Goal: Information Seeking & Learning: Learn about a topic

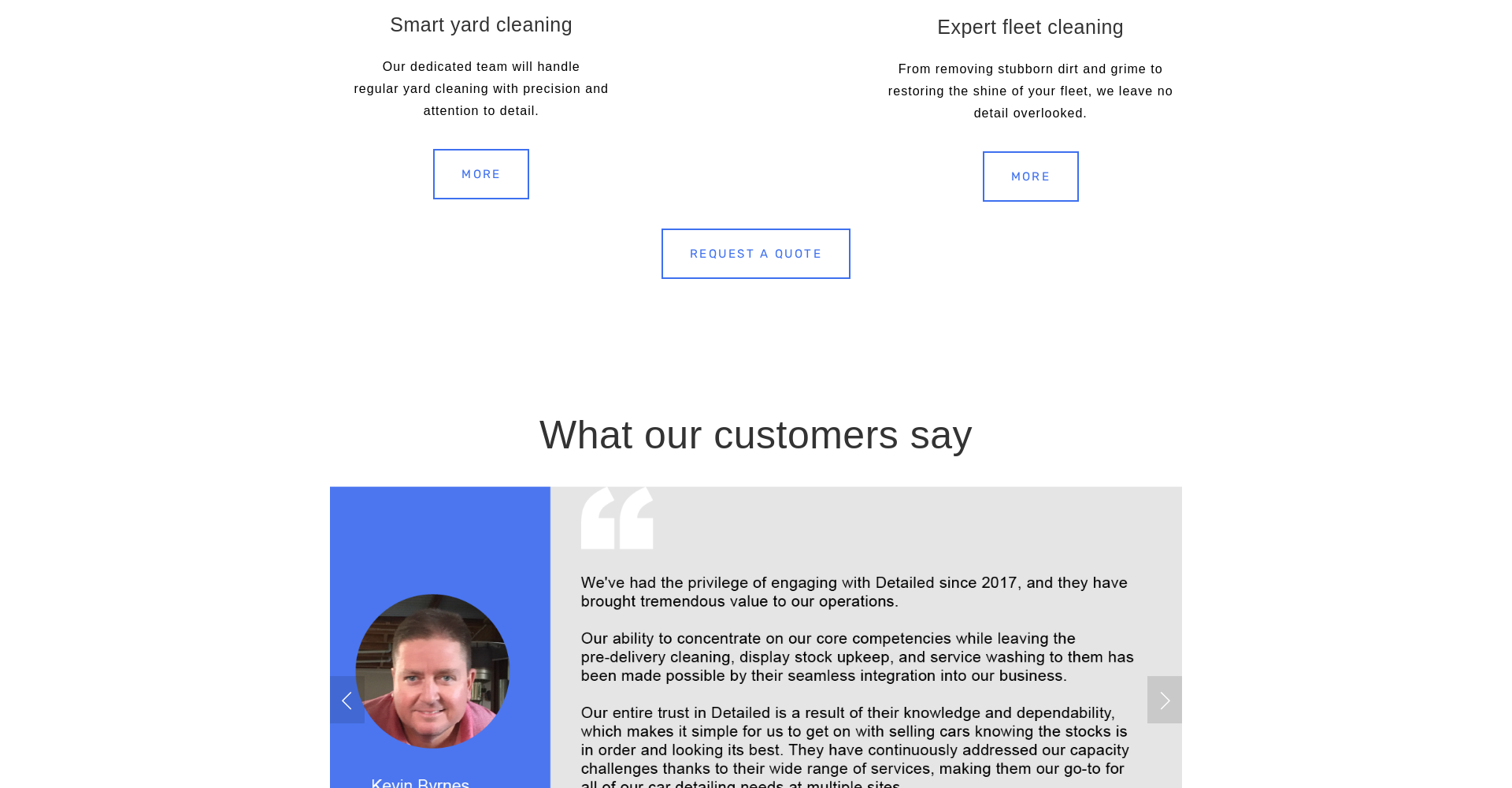
scroll to position [2717, 0]
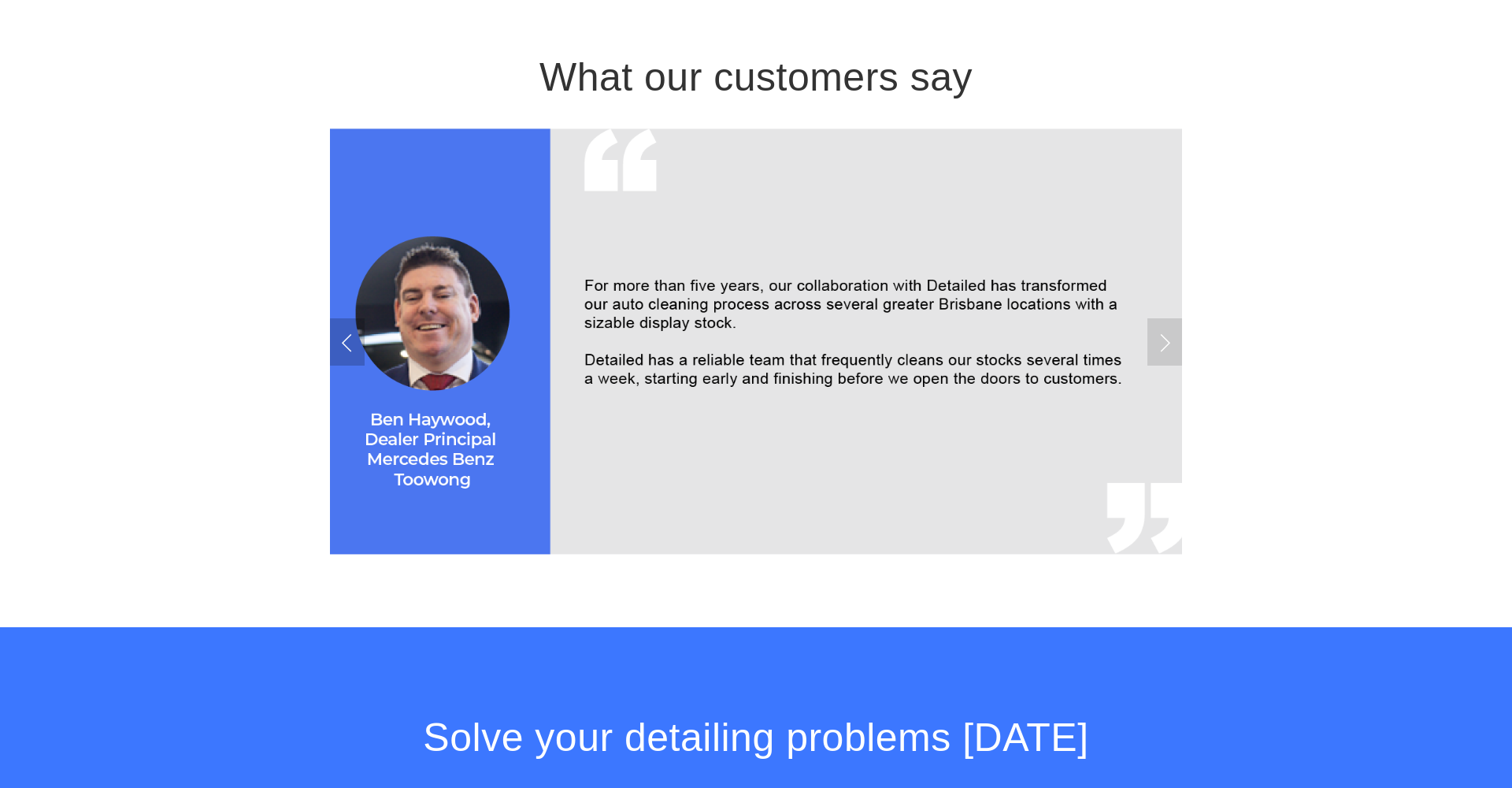
click at [346, 335] on link "Previous Slide" at bounding box center [347, 342] width 35 height 47
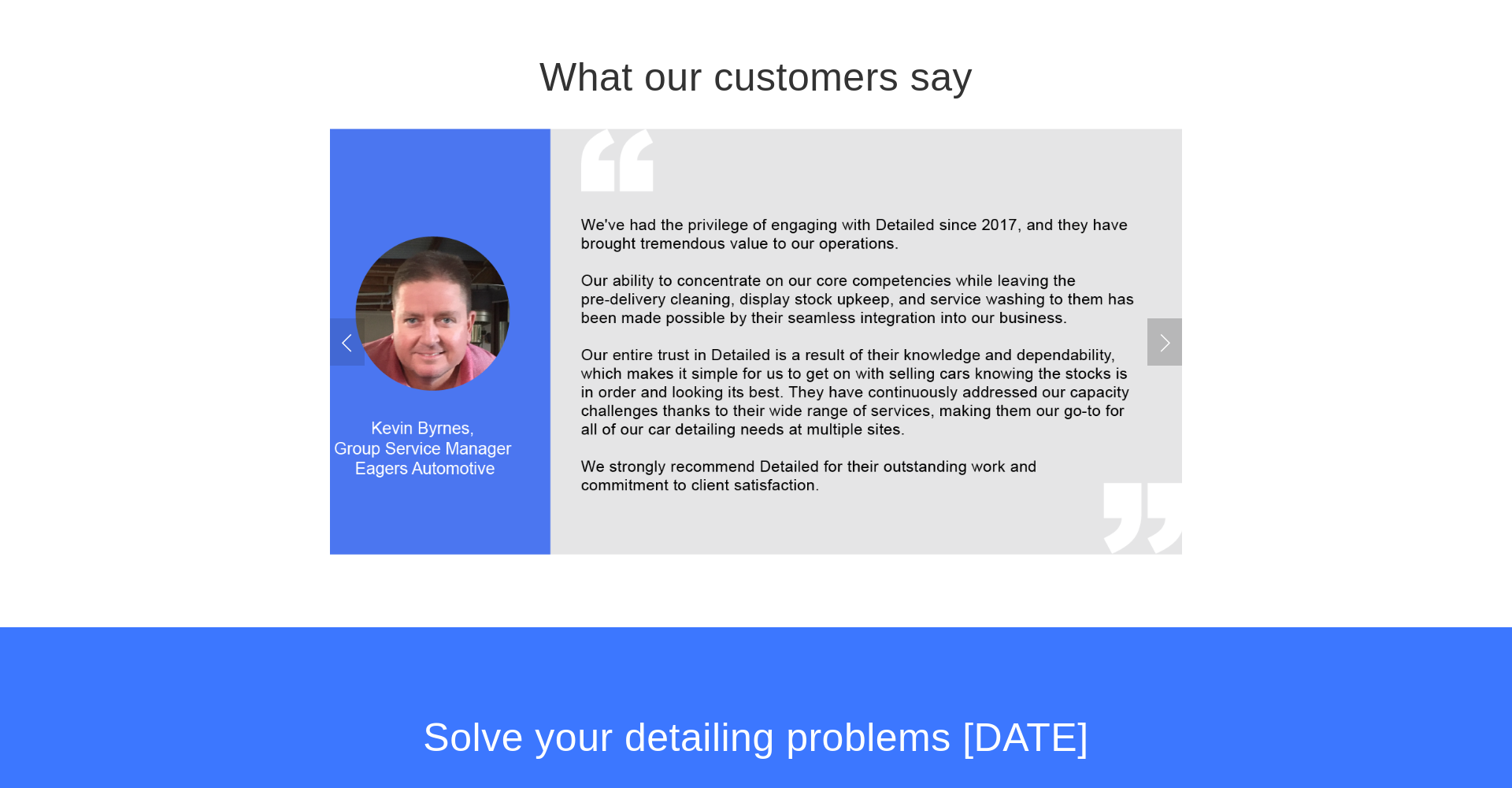
click at [1151, 344] on link "Next Slide" at bounding box center [1164, 342] width 35 height 47
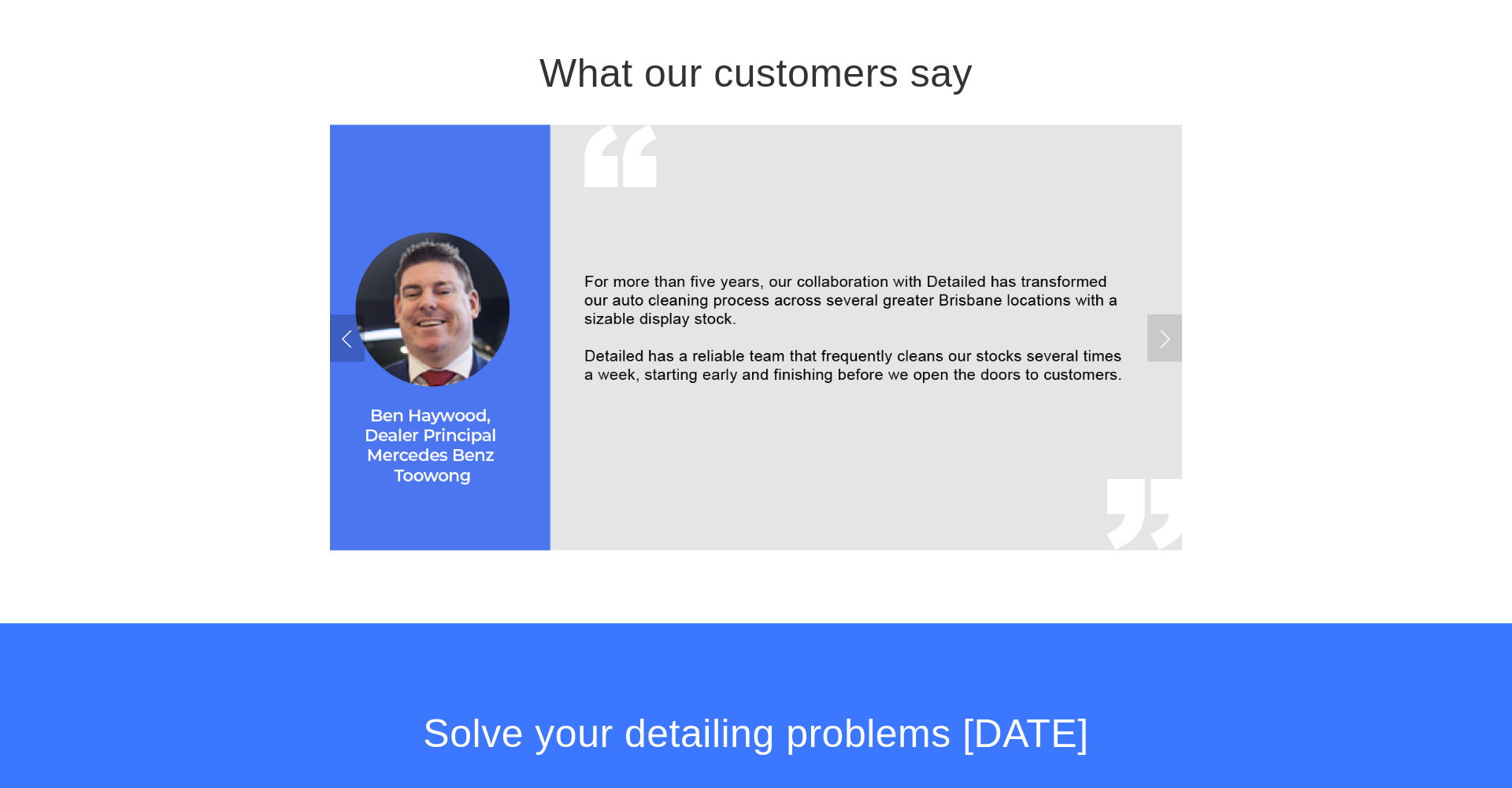
click at [353, 338] on link "Previous Slide" at bounding box center [347, 338] width 35 height 47
drag, startPoint x: 475, startPoint y: 421, endPoint x: 315, endPoint y: 301, distance: 200.0
click at [322, 314] on div at bounding box center [756, 337] width 879 height 453
click at [345, 334] on link "Previous Slide" at bounding box center [347, 338] width 35 height 47
drag, startPoint x: 391, startPoint y: 190, endPoint x: 394, endPoint y: 198, distance: 8.5
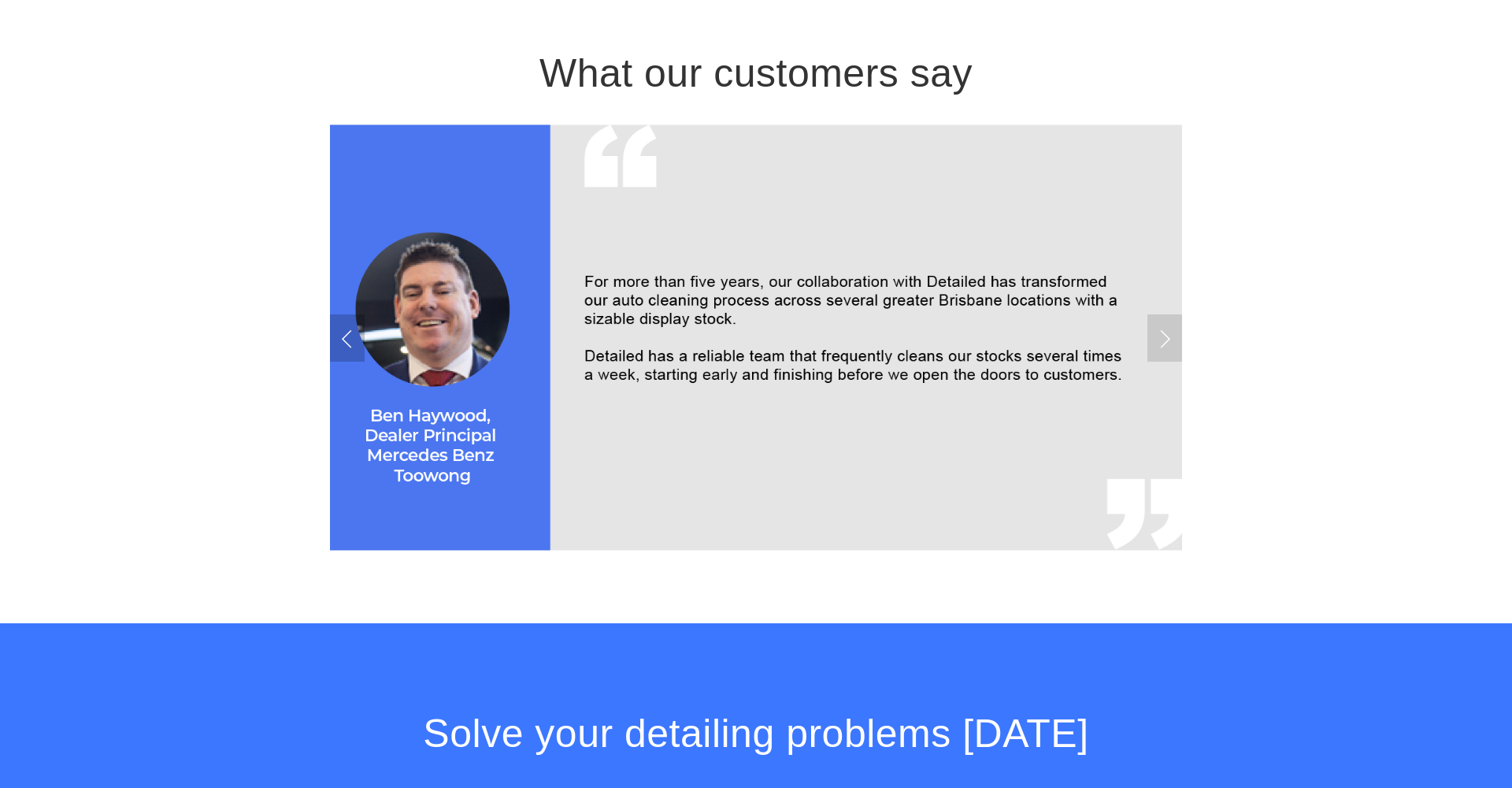
click at [363, 349] on link "Previous Slide" at bounding box center [347, 338] width 35 height 47
drag, startPoint x: 469, startPoint y: 457, endPoint x: 463, endPoint y: 469, distance: 13.4
click at [353, 334] on link "Previous Slide" at bounding box center [347, 338] width 35 height 47
click at [355, 339] on link "Previous Slide" at bounding box center [347, 338] width 35 height 47
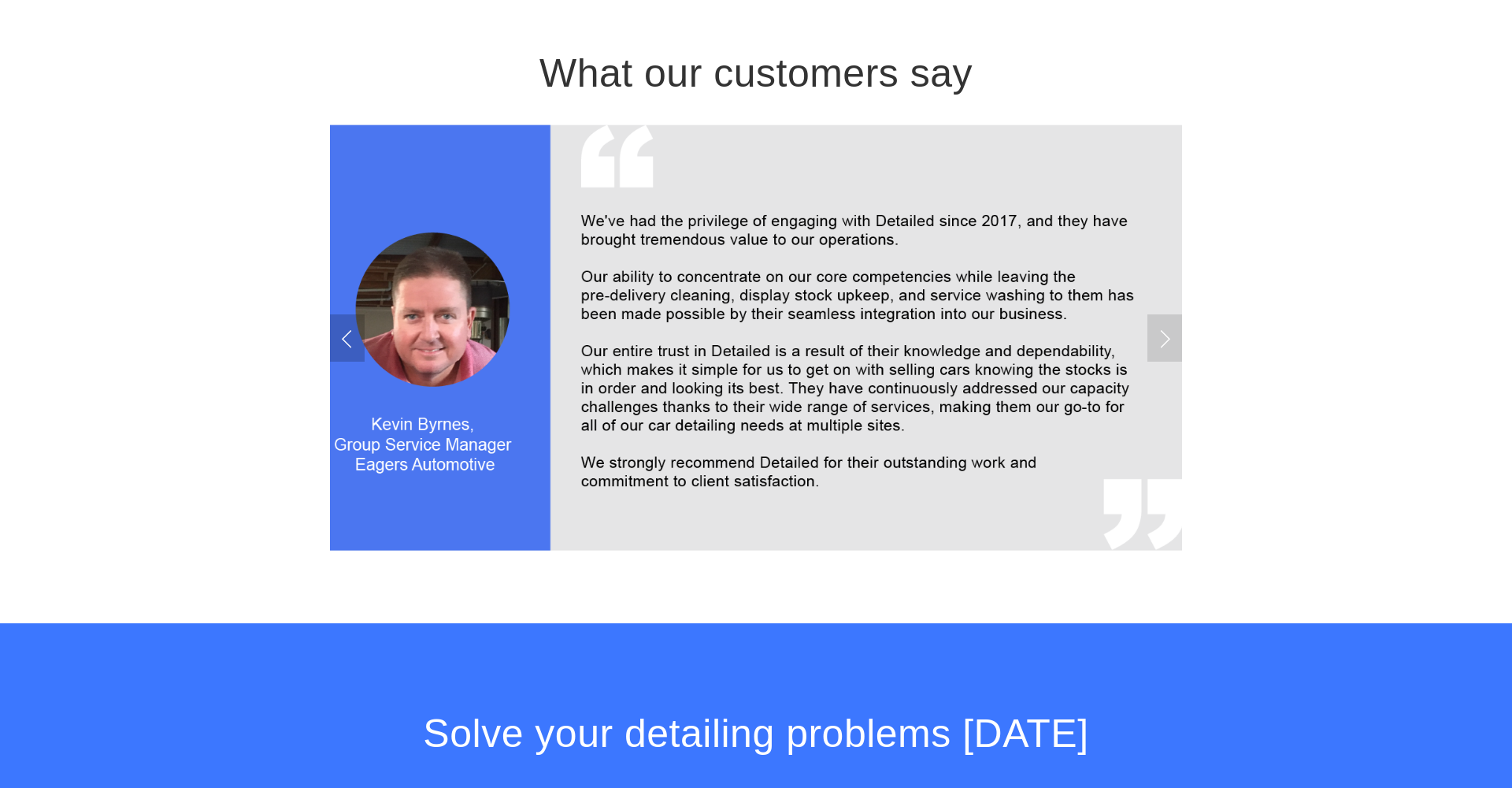
click at [355, 339] on link "Previous Slide" at bounding box center [347, 338] width 35 height 47
click at [1136, 357] on img at bounding box center [756, 337] width 914 height 426
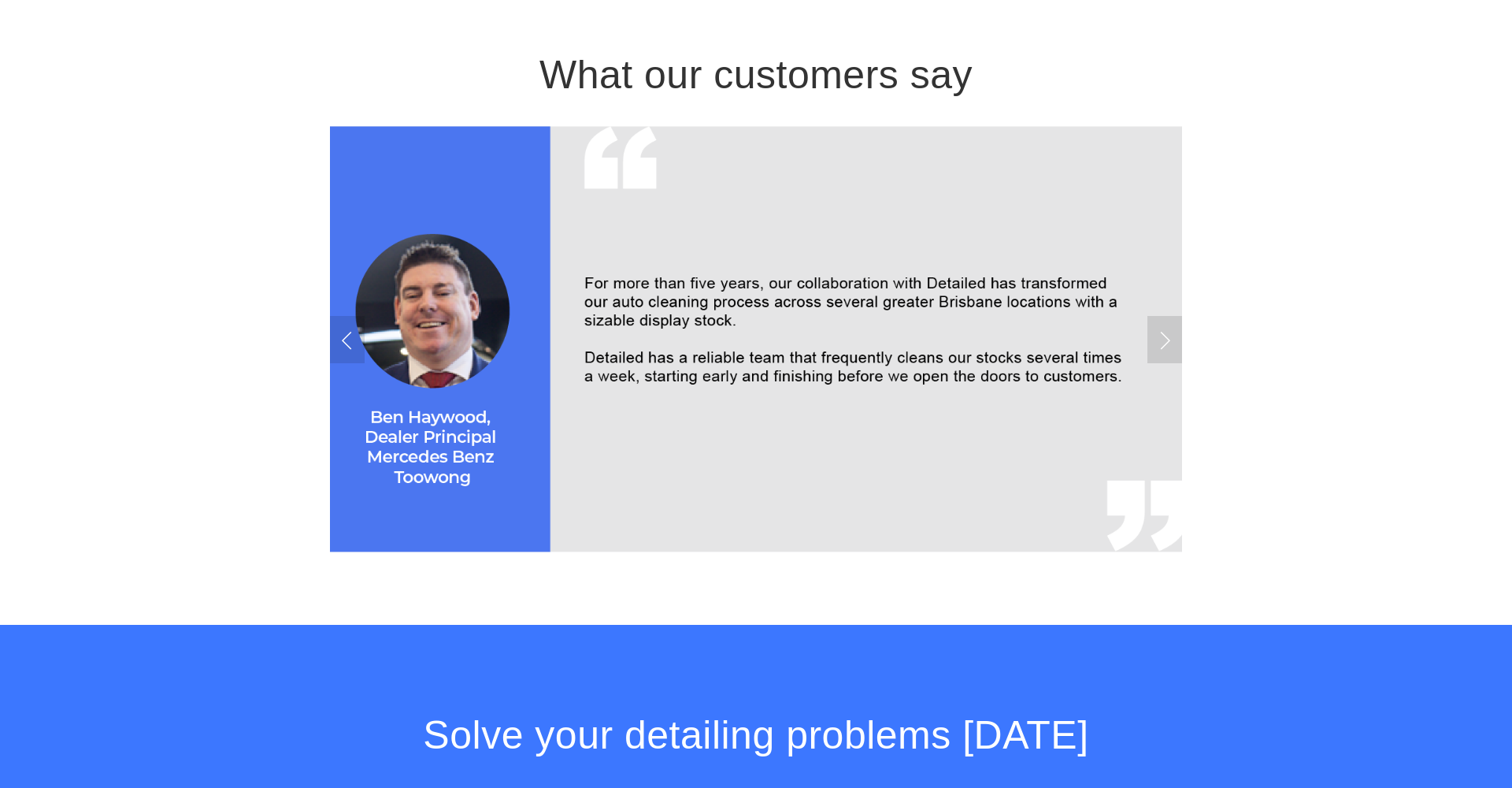
drag, startPoint x: 1019, startPoint y: 356, endPoint x: 1078, endPoint y: 349, distance: 59.4
click at [1064, 355] on img at bounding box center [756, 339] width 914 height 426
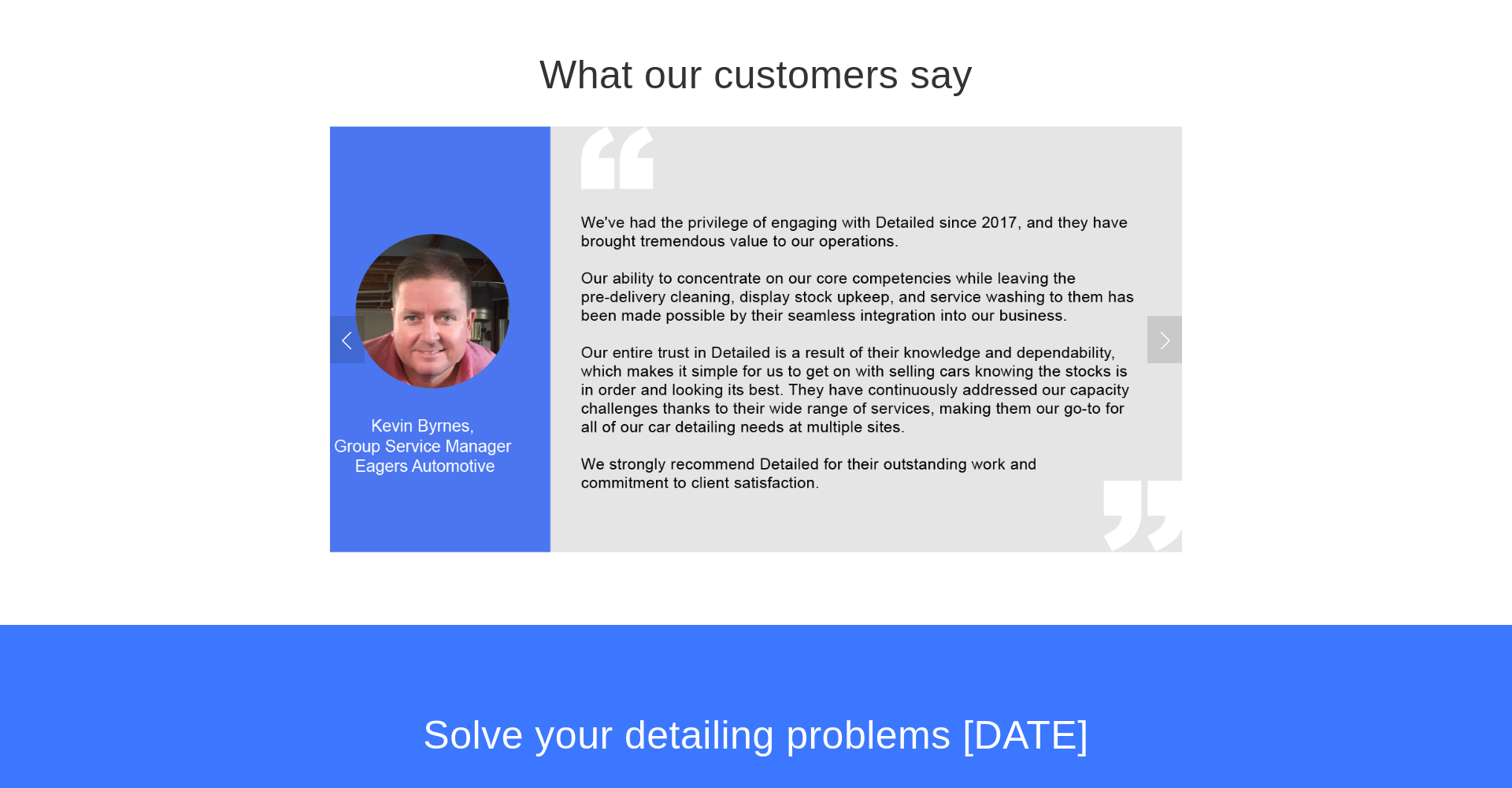
click at [1142, 338] on img at bounding box center [756, 339] width 914 height 426
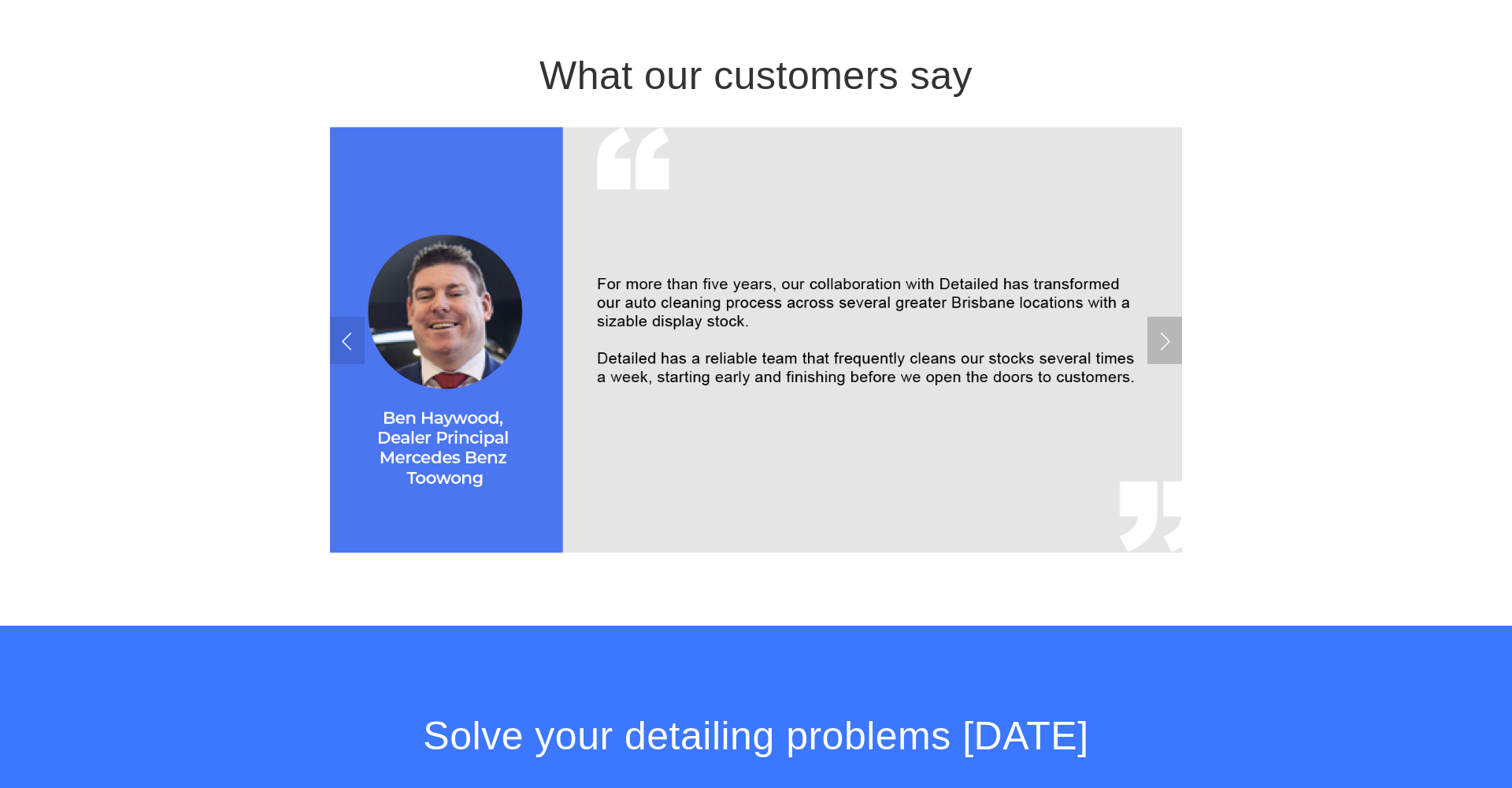
click at [1151, 337] on link "Next Slide" at bounding box center [1164, 340] width 35 height 47
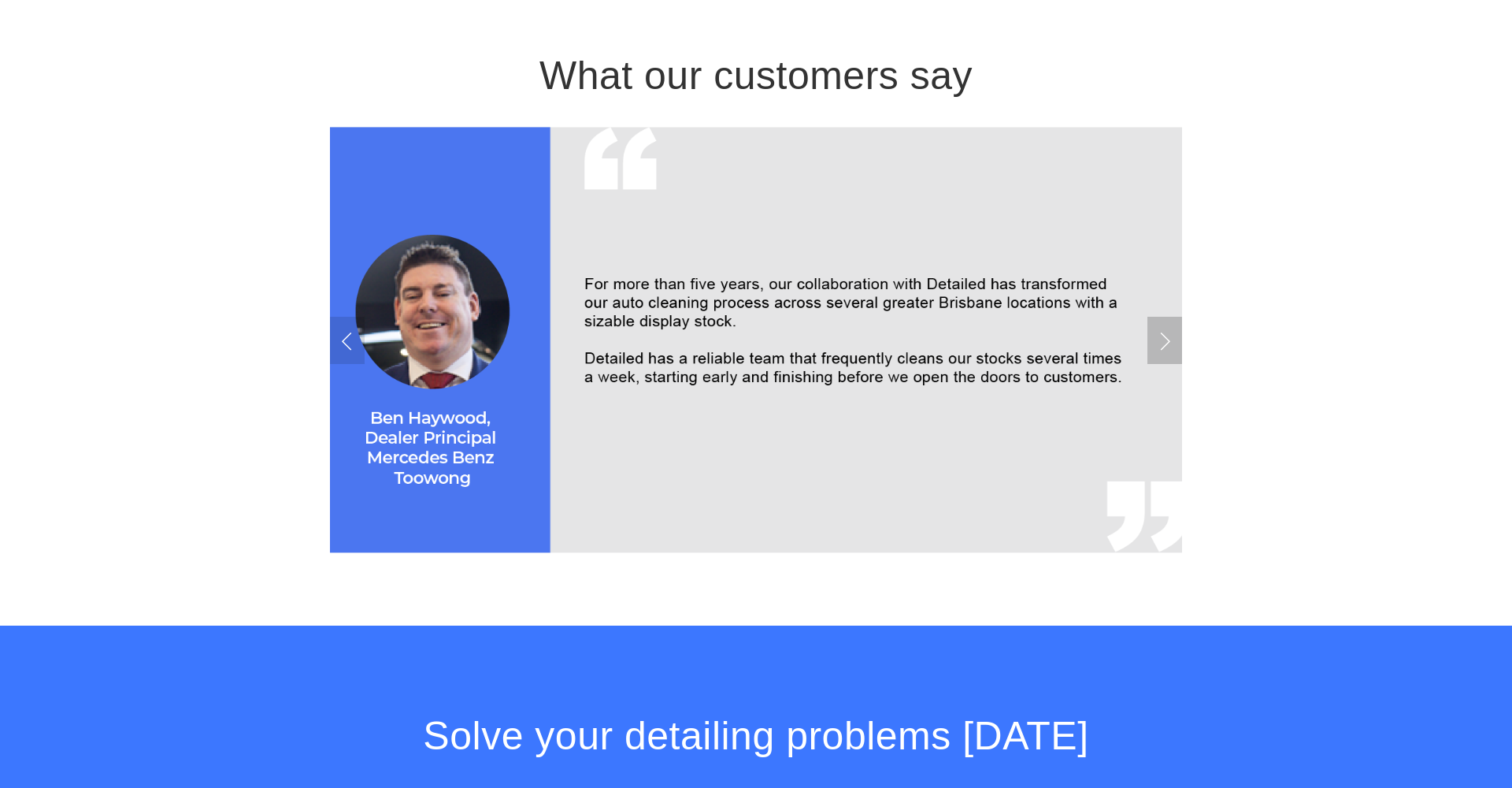
click at [1151, 337] on link "Next Slide" at bounding box center [1164, 340] width 35 height 47
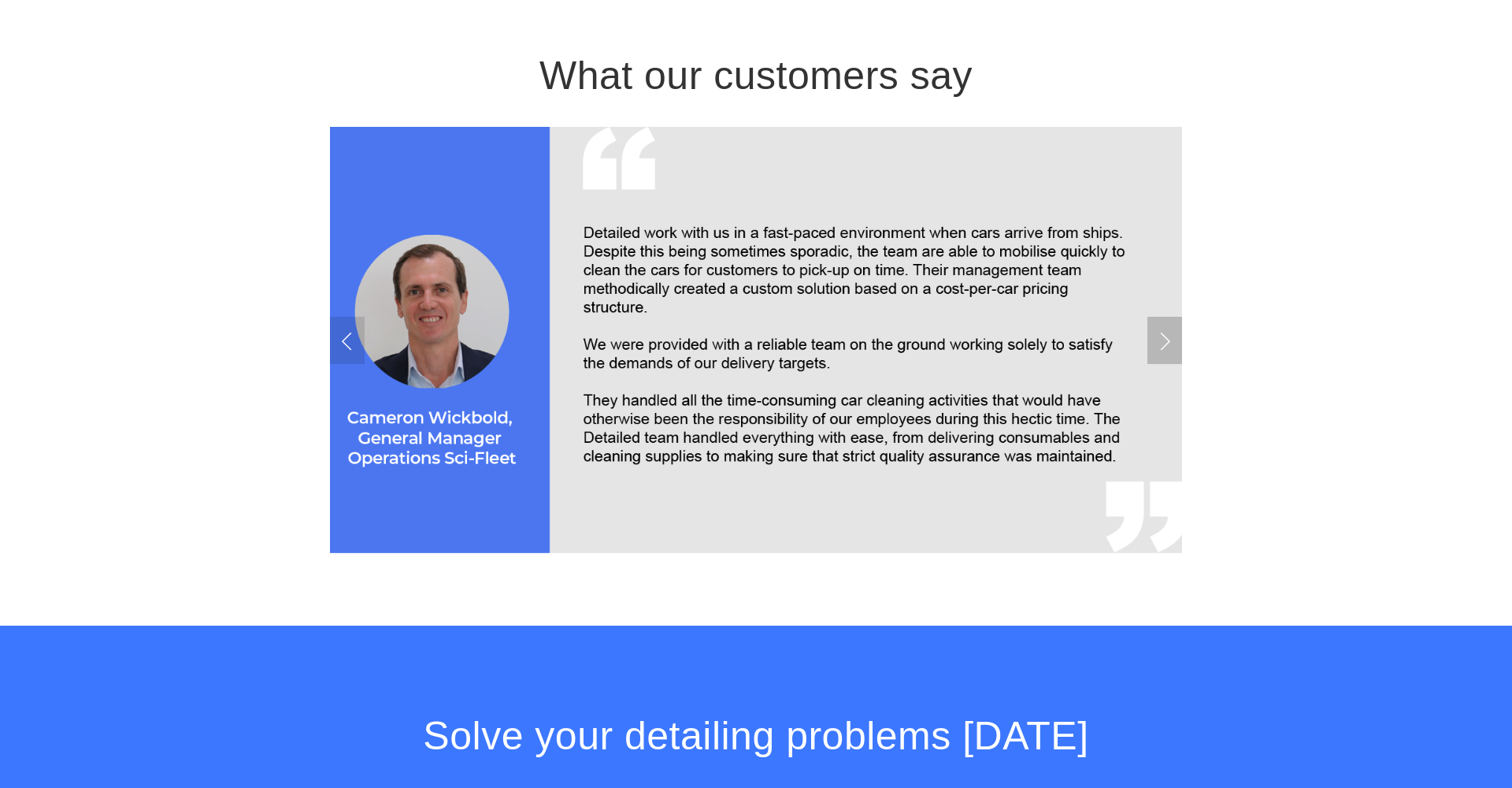
click at [1148, 341] on link "Next Slide" at bounding box center [1164, 340] width 35 height 47
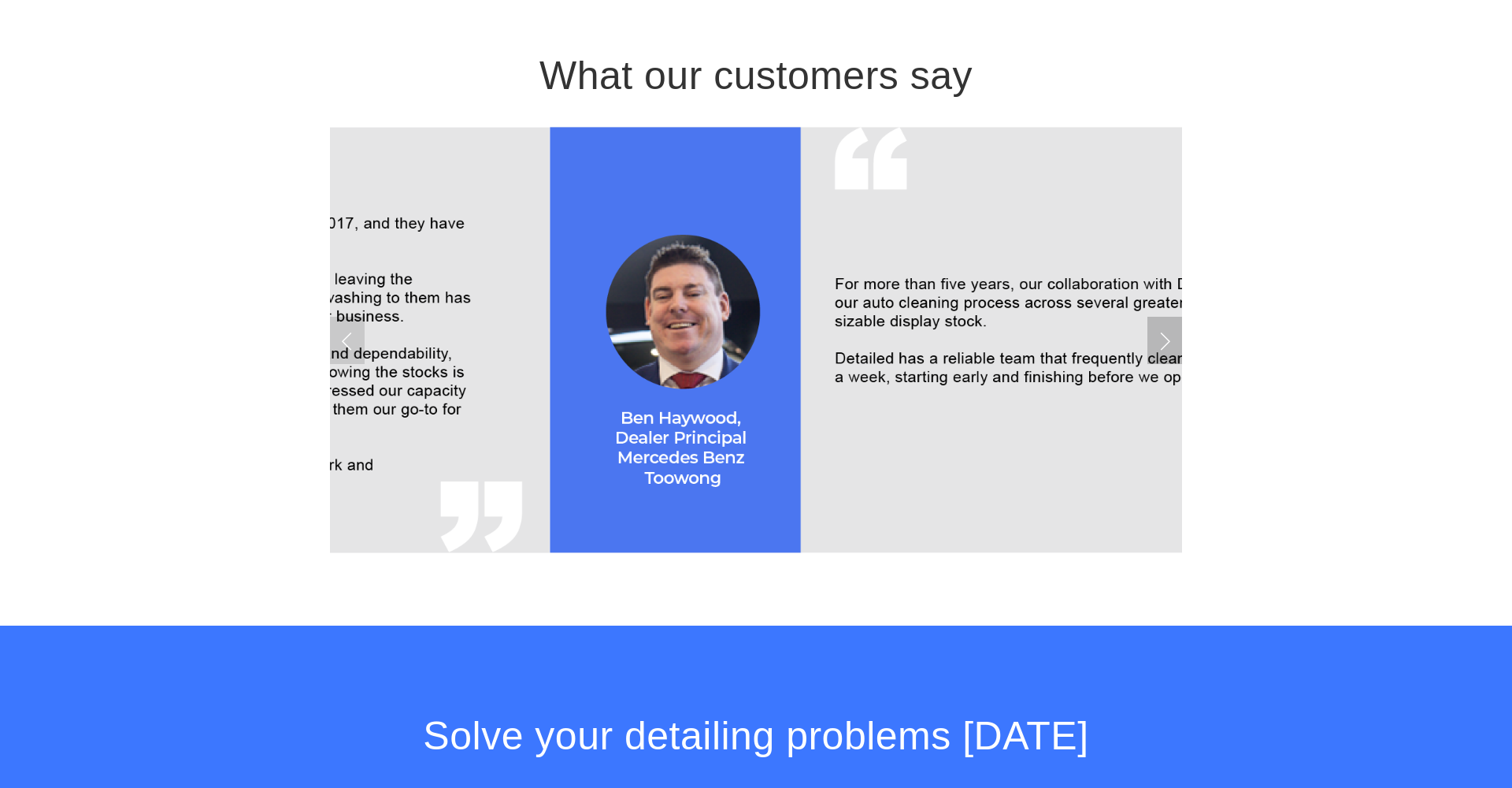
click at [1147, 342] on link "Next Slide" at bounding box center [1164, 340] width 35 height 47
click at [1150, 340] on link "Next Slide" at bounding box center [1164, 340] width 35 height 47
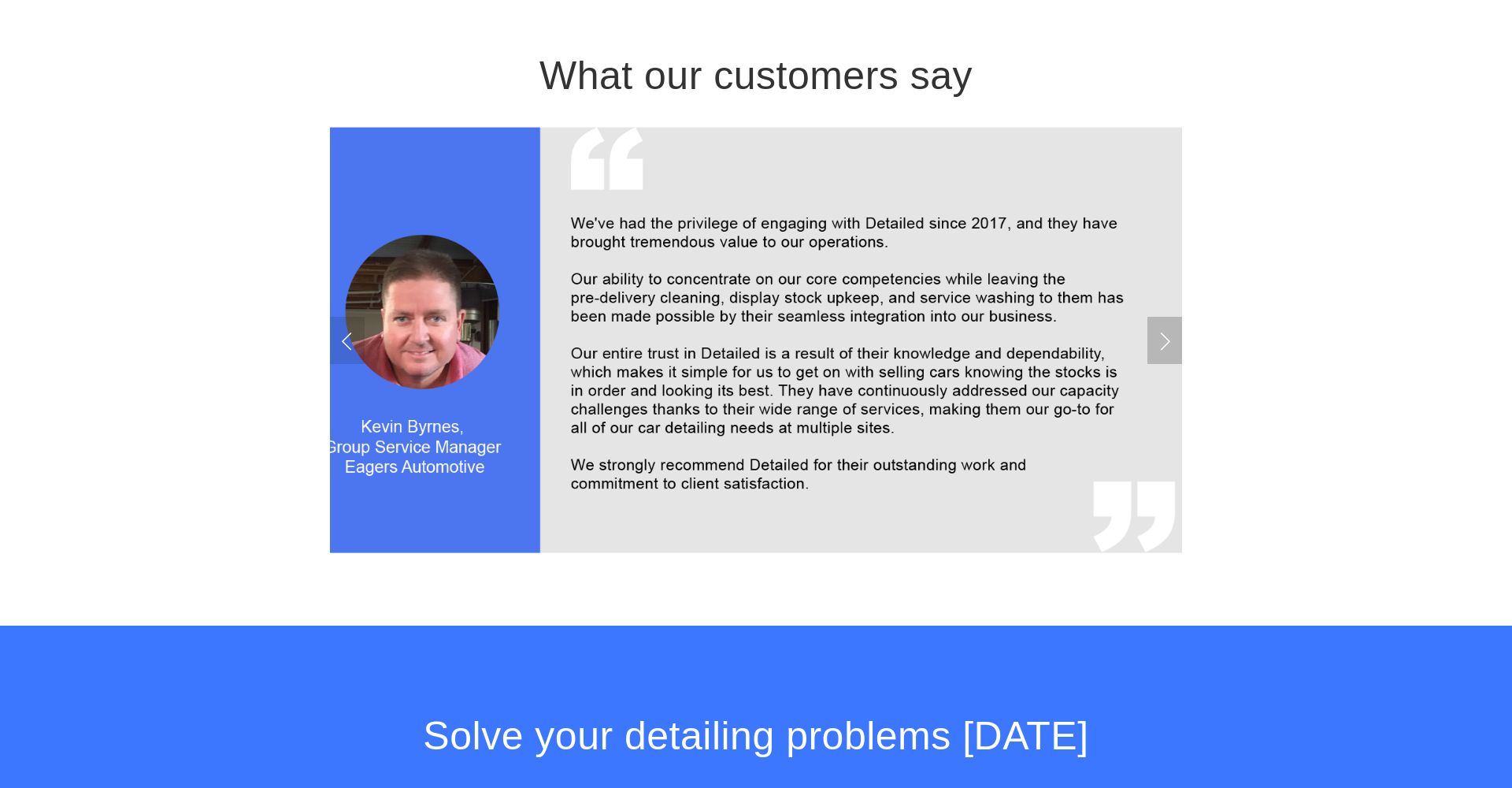
click at [1155, 339] on link "Next Slide" at bounding box center [1164, 340] width 35 height 47
click at [1151, 344] on link "Next Slide" at bounding box center [1164, 340] width 35 height 47
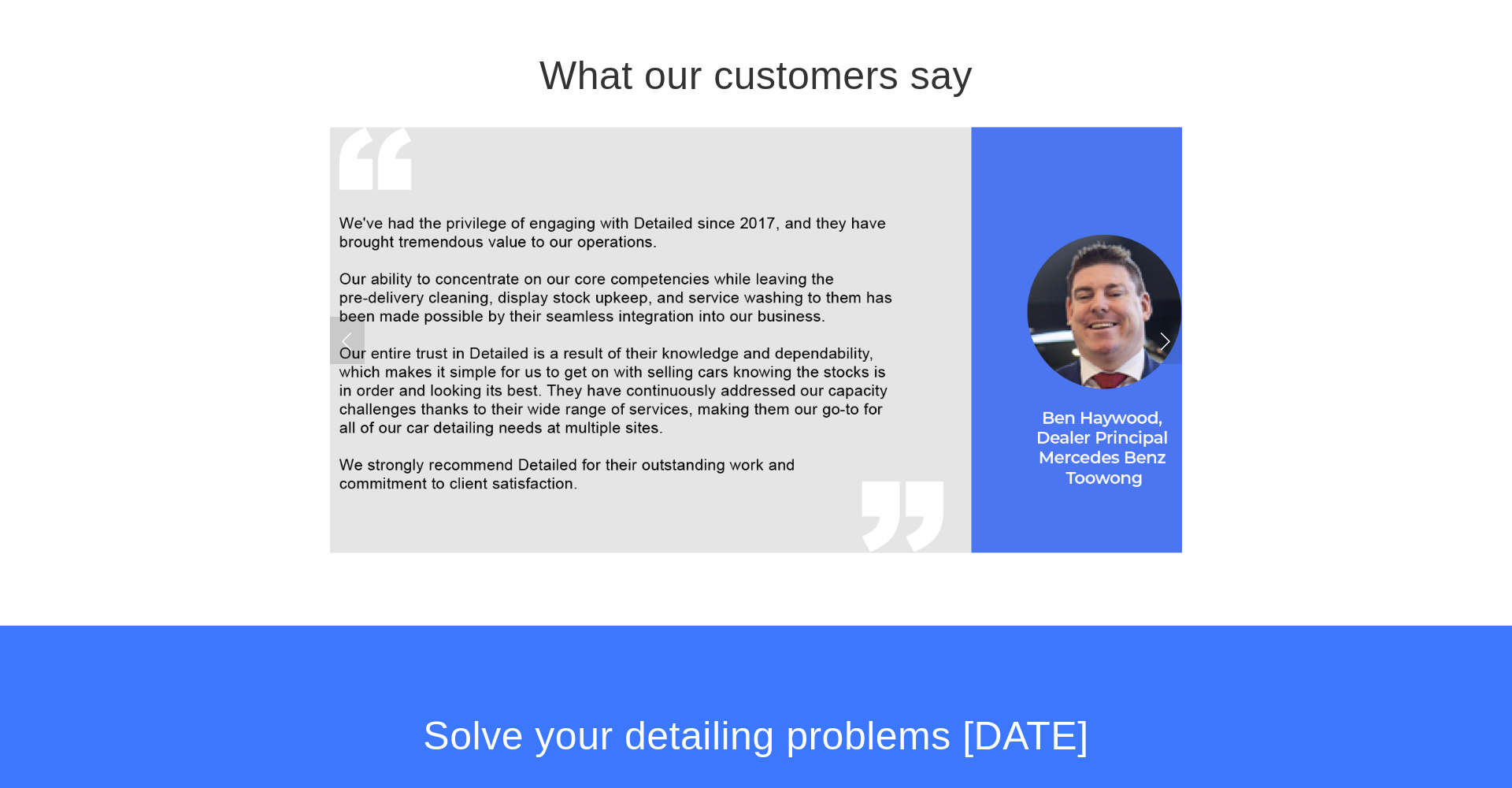
drag, startPoint x: 1152, startPoint y: 344, endPoint x: 1145, endPoint y: 349, distance: 8.6
click at [1150, 347] on link "Next Slide" at bounding box center [1164, 340] width 35 height 47
drag, startPoint x: 1145, startPoint y: 349, endPoint x: 1098, endPoint y: 342, distance: 47.5
click at [1125, 348] on div at bounding box center [756, 340] width 853 height 426
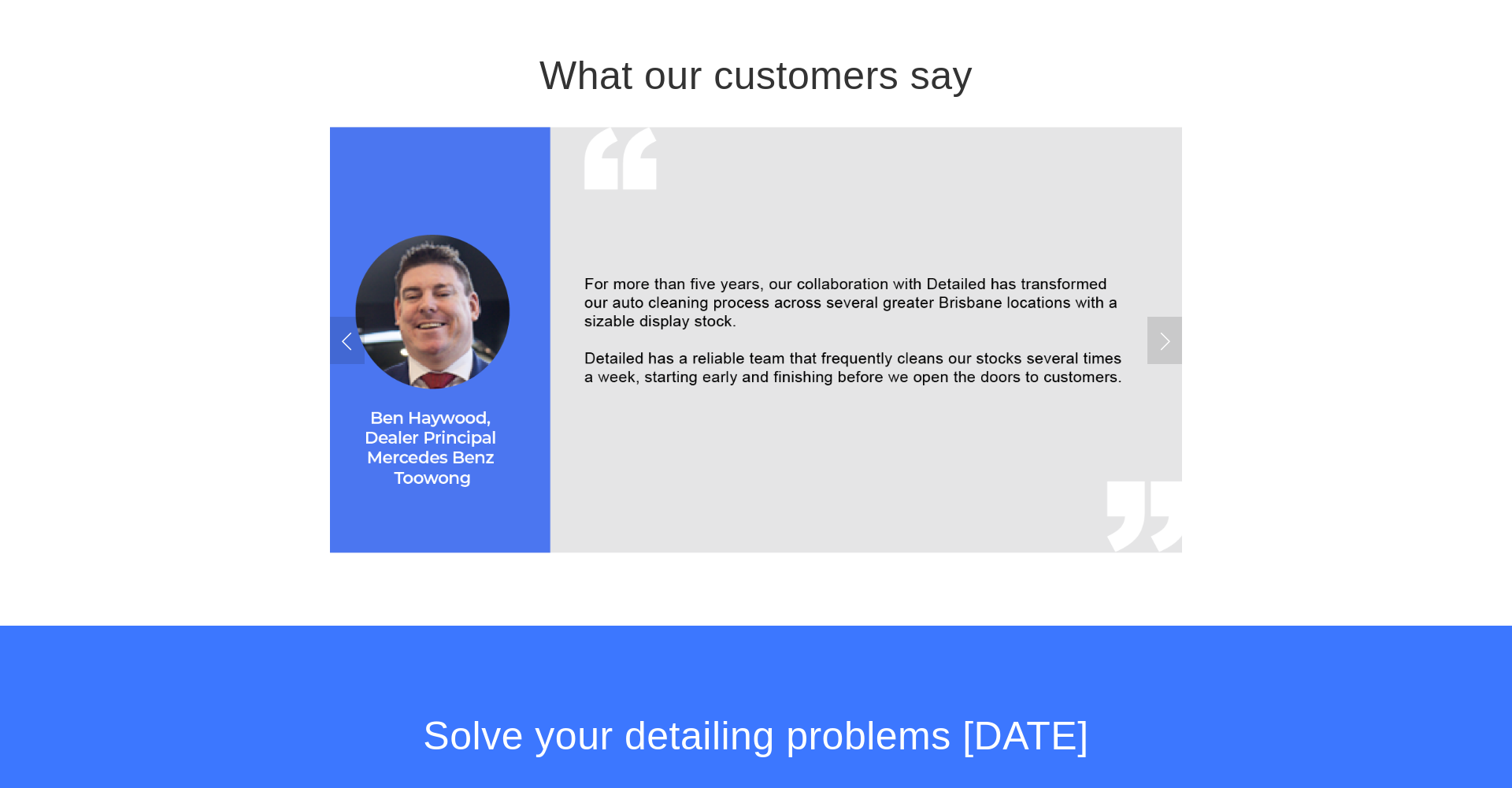
click at [1007, 294] on img at bounding box center [756, 340] width 914 height 426
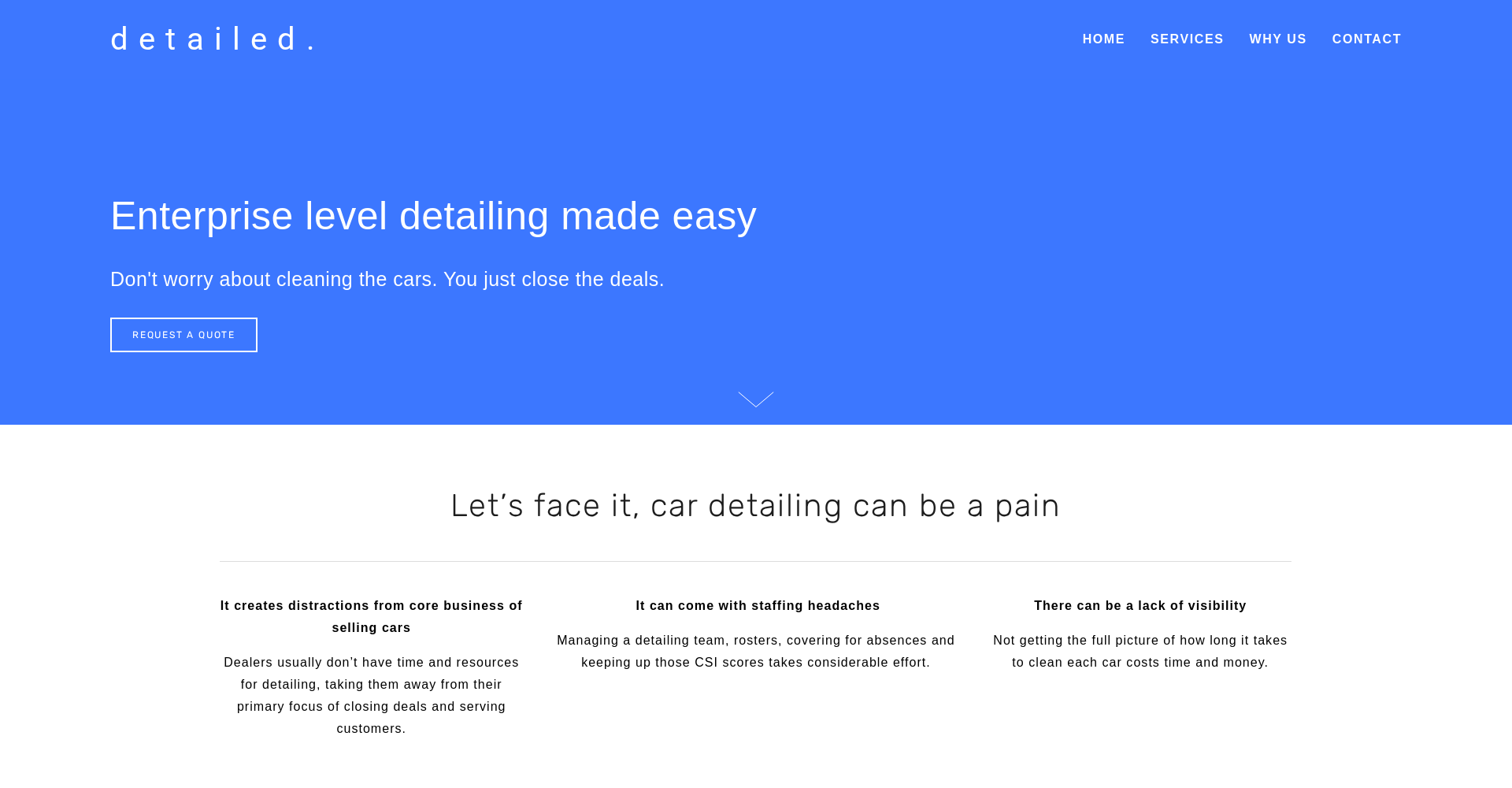
scroll to position [0, 0]
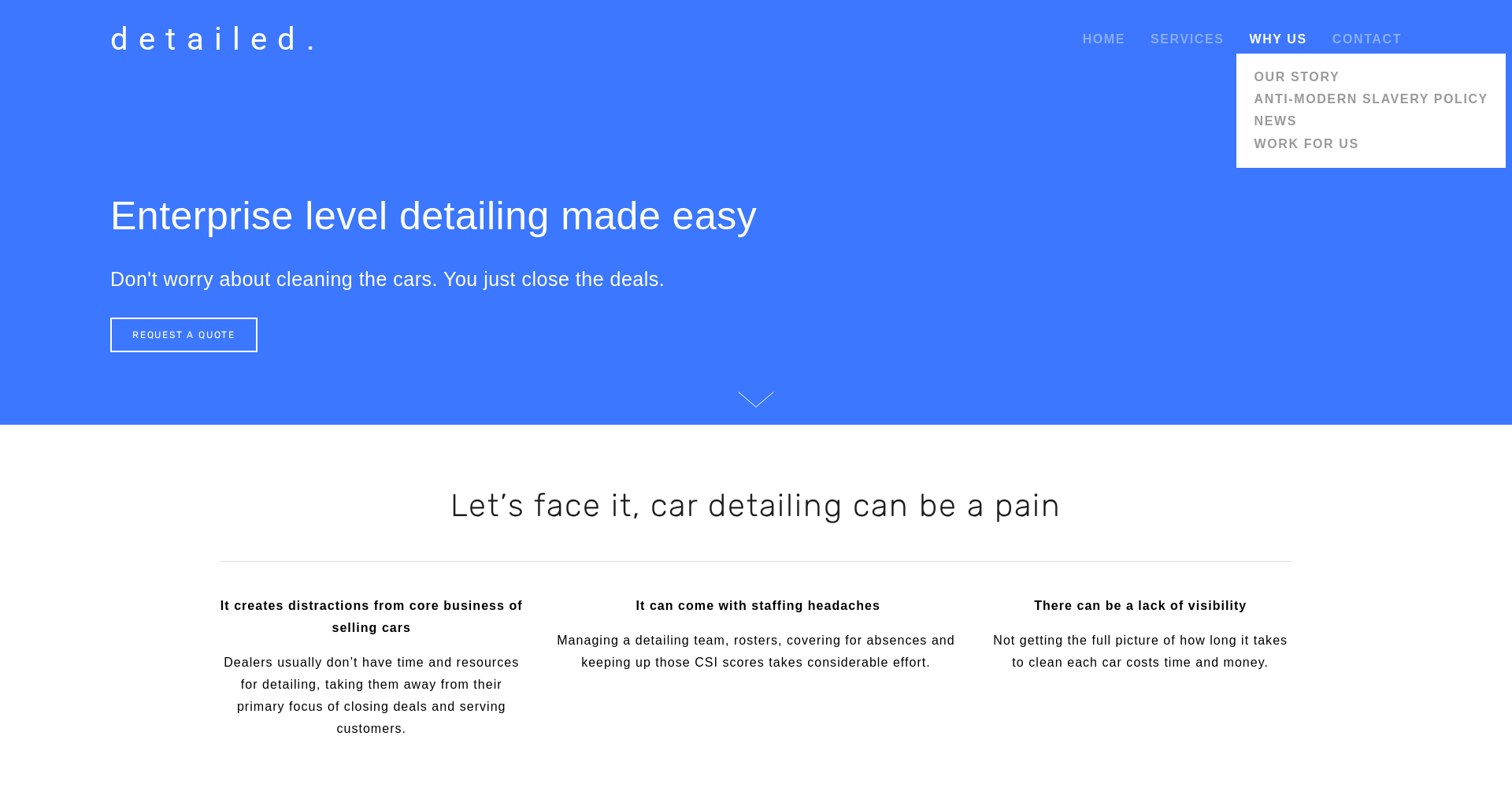
click at [1280, 58] on span "Our Story Anti-modern Slavery Policy News Work for us" at bounding box center [1372, 110] width 269 height 114
click at [1286, 77] on link "Our Story" at bounding box center [1371, 76] width 244 height 22
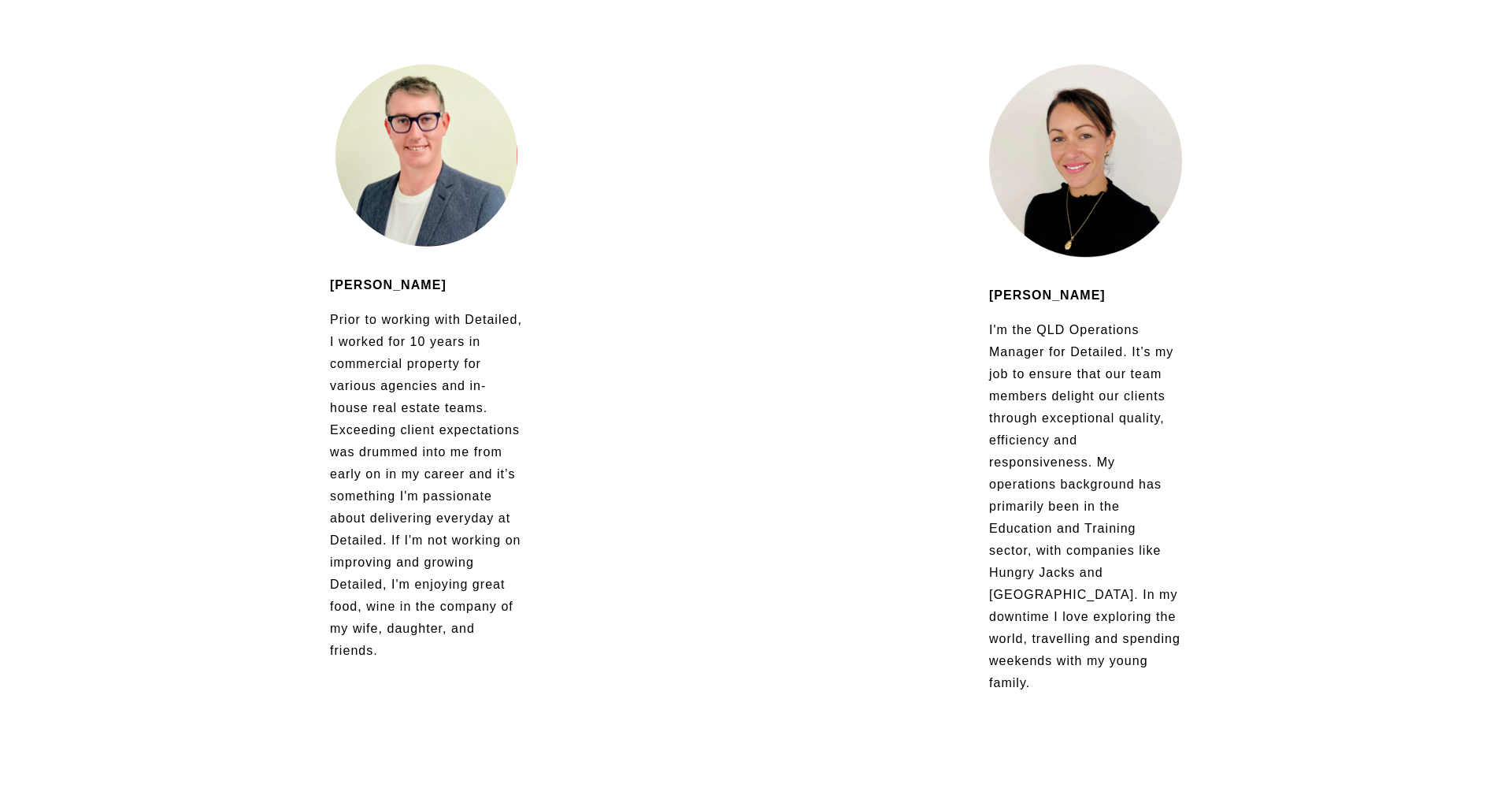
scroll to position [3077, 0]
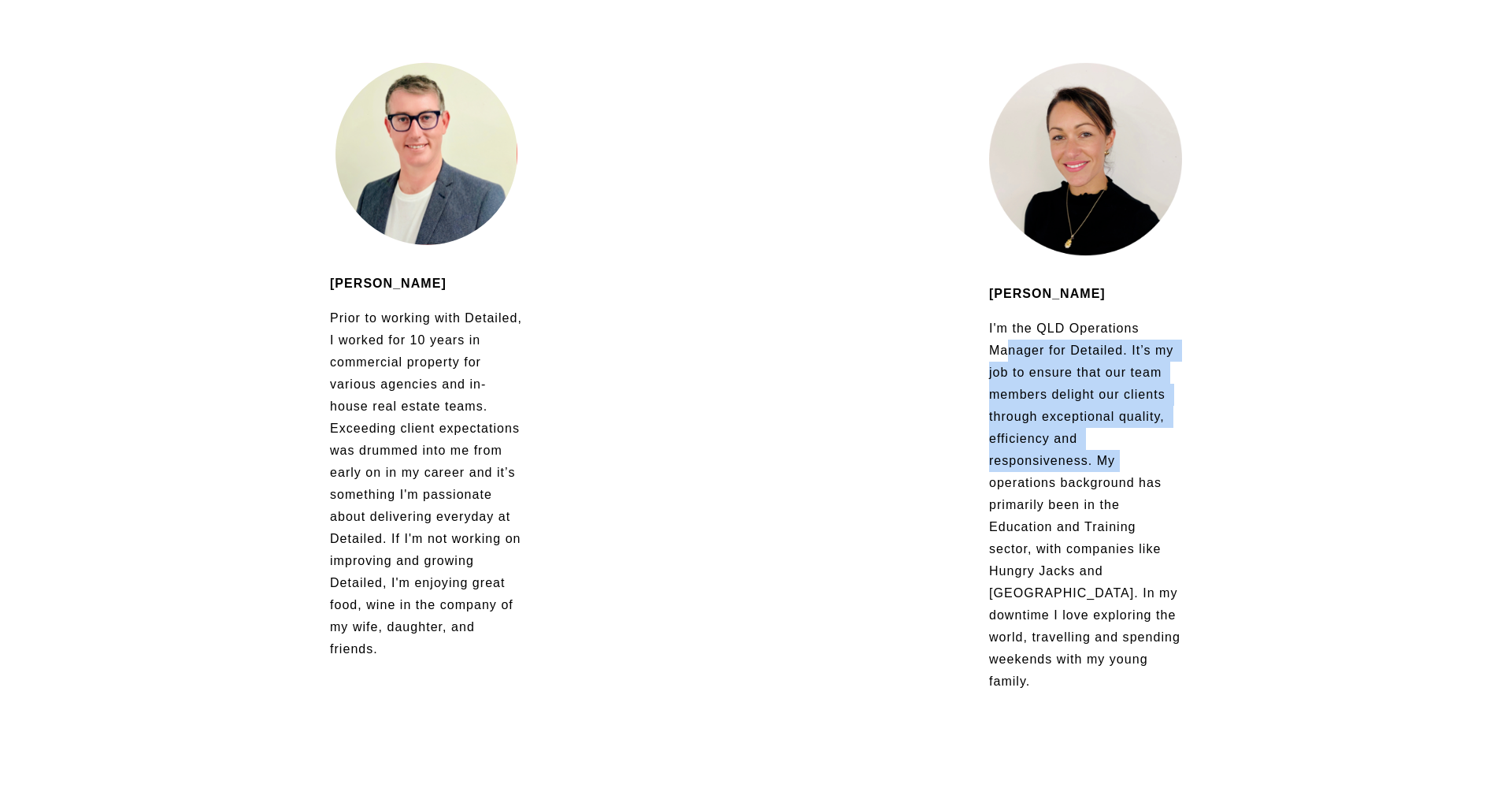
drag, startPoint x: 1009, startPoint y: 338, endPoint x: 1134, endPoint y: 447, distance: 165.8
click at [1133, 448] on p "I'm the QLD Operations Manager for Detailed. It’s my job to ensure that our tea…" at bounding box center [1085, 505] width 193 height 375
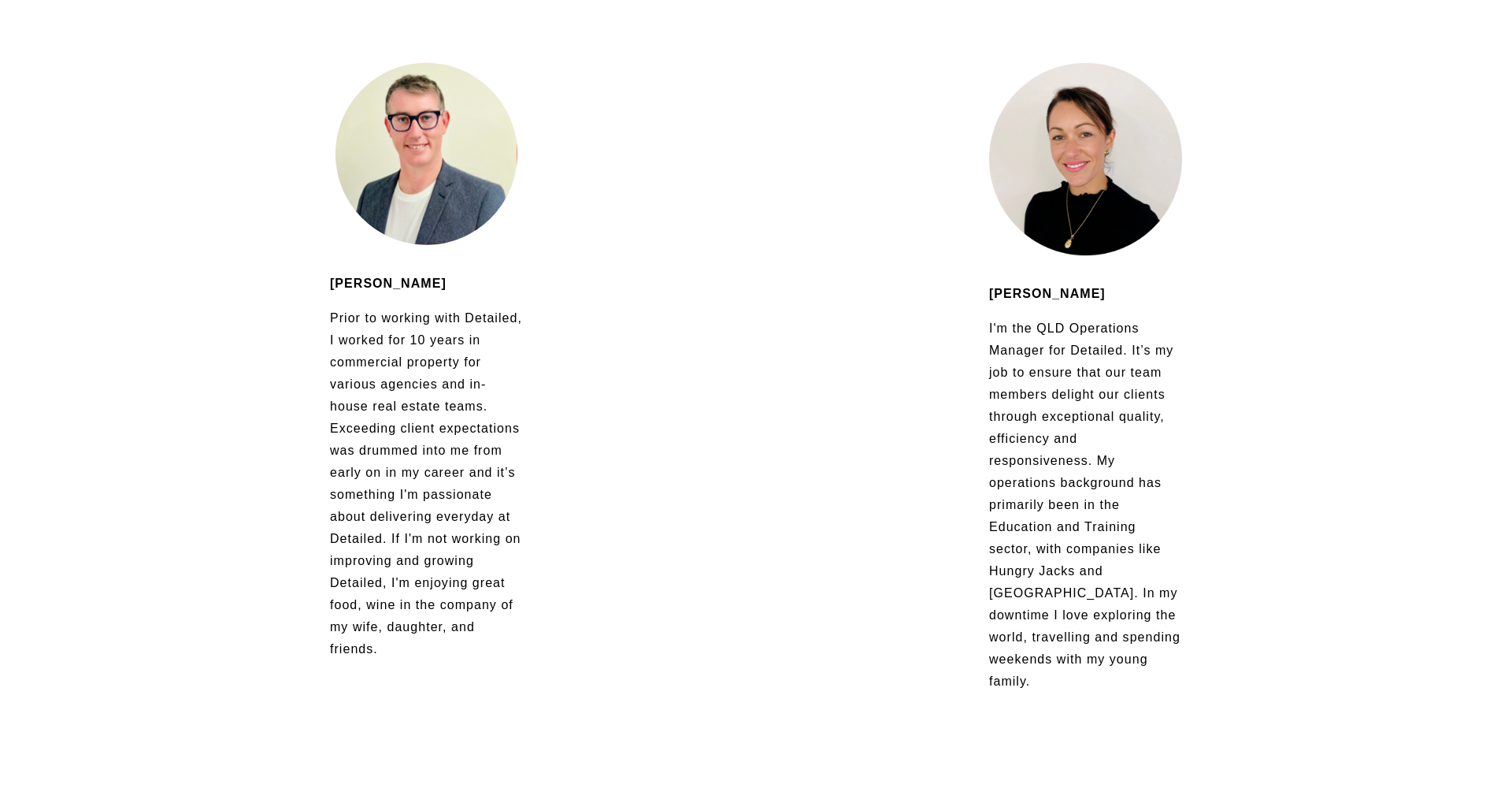
drag, startPoint x: 1134, startPoint y: 447, endPoint x: 1112, endPoint y: 433, distance: 26.1
click at [1135, 446] on p "I'm the QLD Operations Manager for Detailed. It’s my job to ensure that our tea…" at bounding box center [1085, 505] width 193 height 375
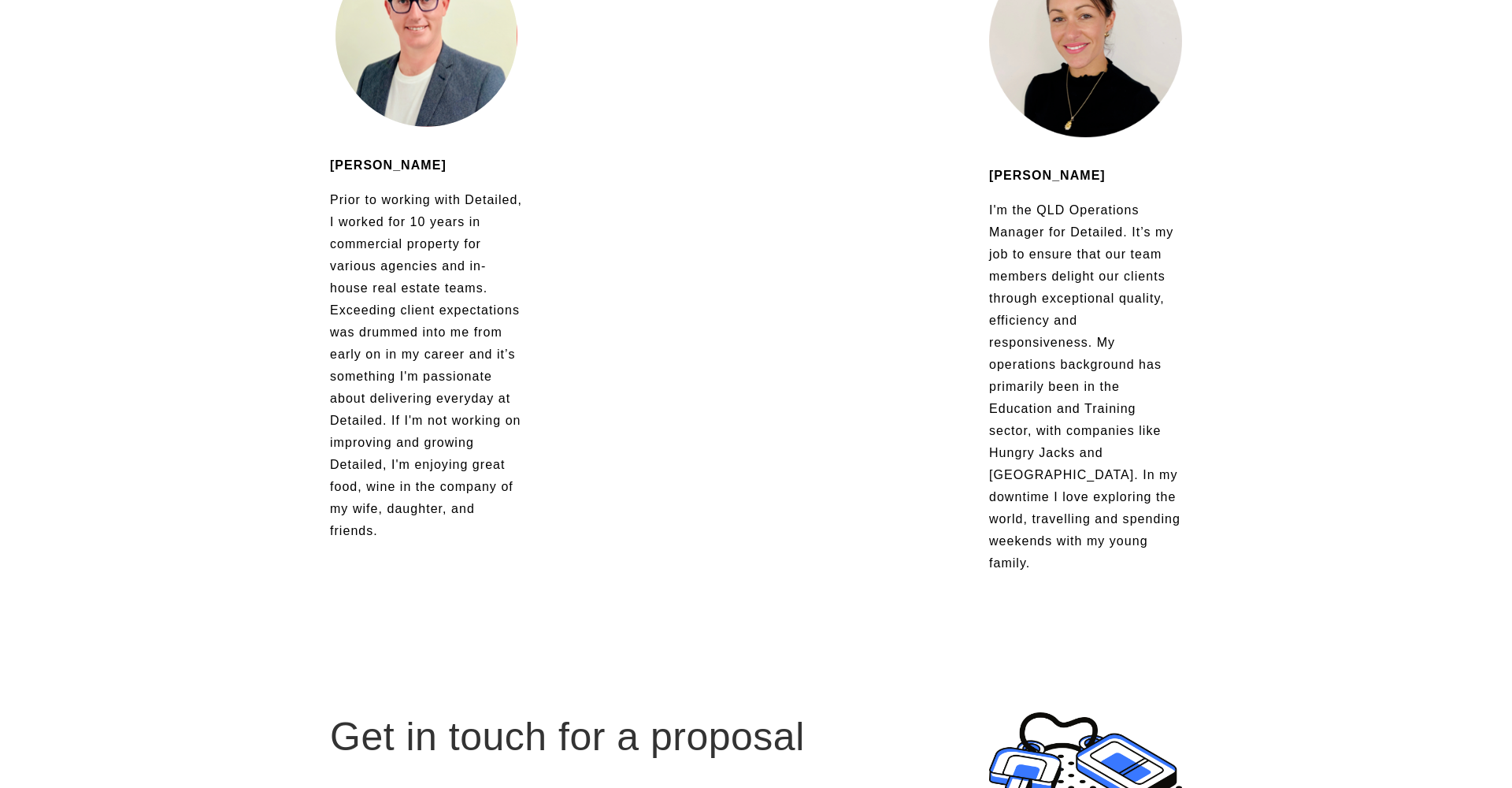
scroll to position [3194, 0]
drag, startPoint x: 1021, startPoint y: 517, endPoint x: 1109, endPoint y: 527, distance: 88.6
click at [1087, 532] on p "I'm the QLD Operations Manager for Detailed. It’s my job to ensure that our tea…" at bounding box center [1085, 387] width 193 height 375
click at [1134, 535] on p "I'm the QLD Operations Manager for Detailed. It’s my job to ensure that our tea…" at bounding box center [1085, 387] width 193 height 375
click at [1139, 534] on p "I'm the QLD Operations Manager for Detailed. It’s my job to ensure that our tea…" at bounding box center [1085, 387] width 193 height 375
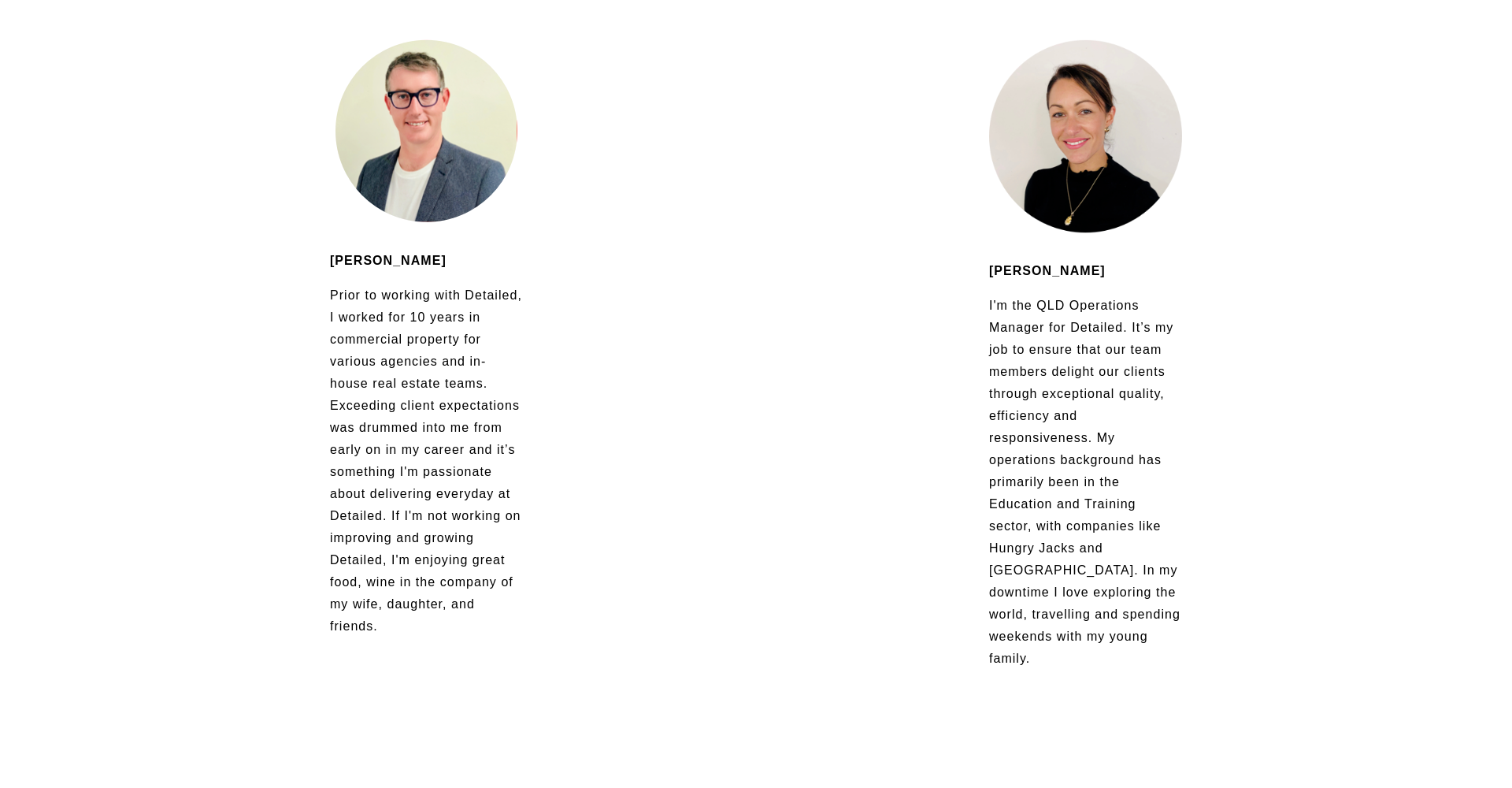
scroll to position [3102, 0]
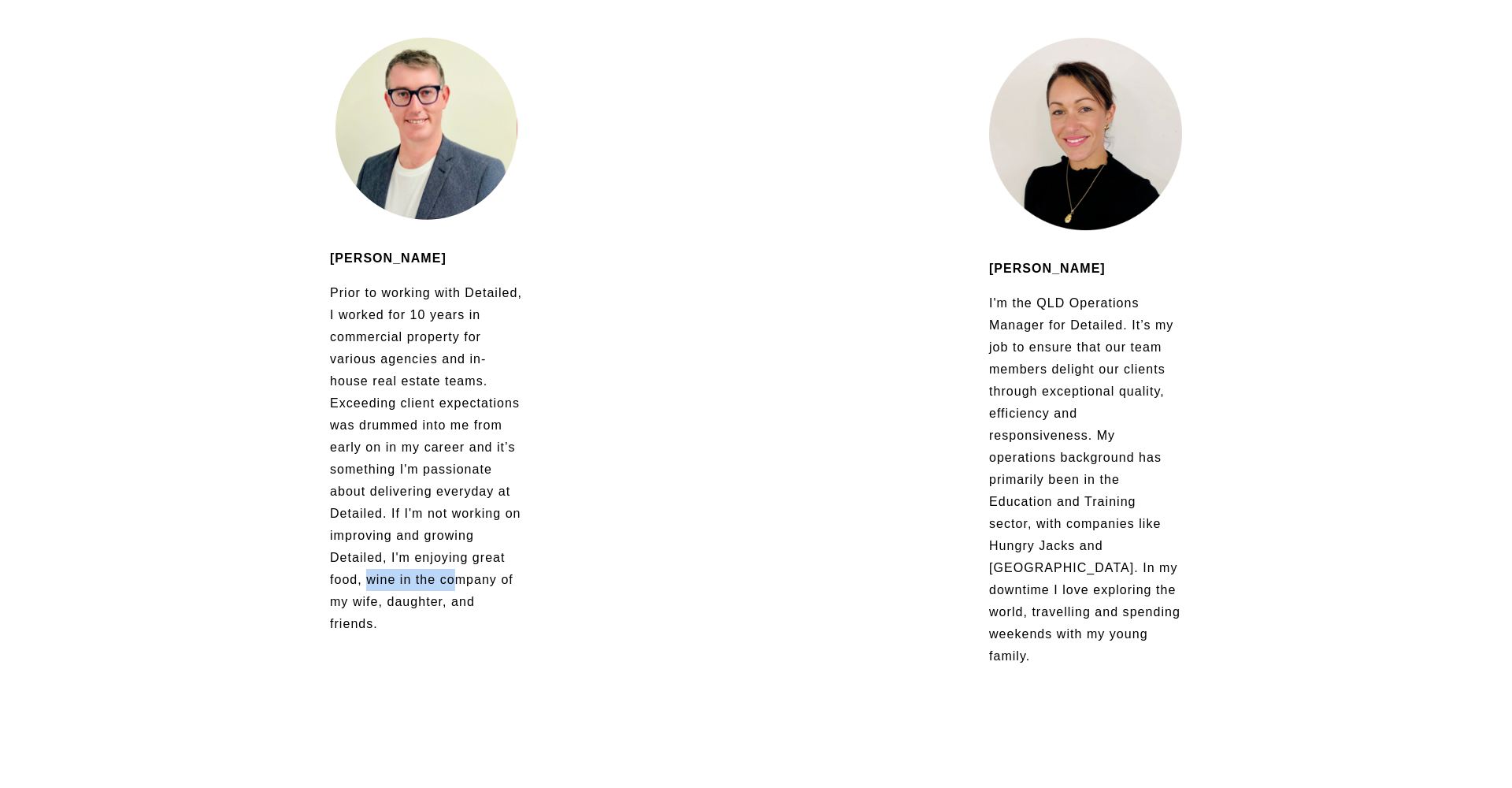
drag, startPoint x: 381, startPoint y: 579, endPoint x: 470, endPoint y: 576, distance: 89.1
click at [463, 576] on p "Prior to working with Detailed, I worked for 10 years in commercial property fo…" at bounding box center [426, 458] width 193 height 353
drag, startPoint x: 512, startPoint y: 587, endPoint x: 559, endPoint y: 592, distance: 47.3
click at [550, 591] on div "[PERSON_NAME] Prior to working with Detailed, I worked for 10 years in commerci…" at bounding box center [756, 353] width 1319 height 658
click at [549, 593] on div "[PERSON_NAME] Prior to working with Detailed, I worked for 10 years in commerci…" at bounding box center [756, 353] width 1319 height 658
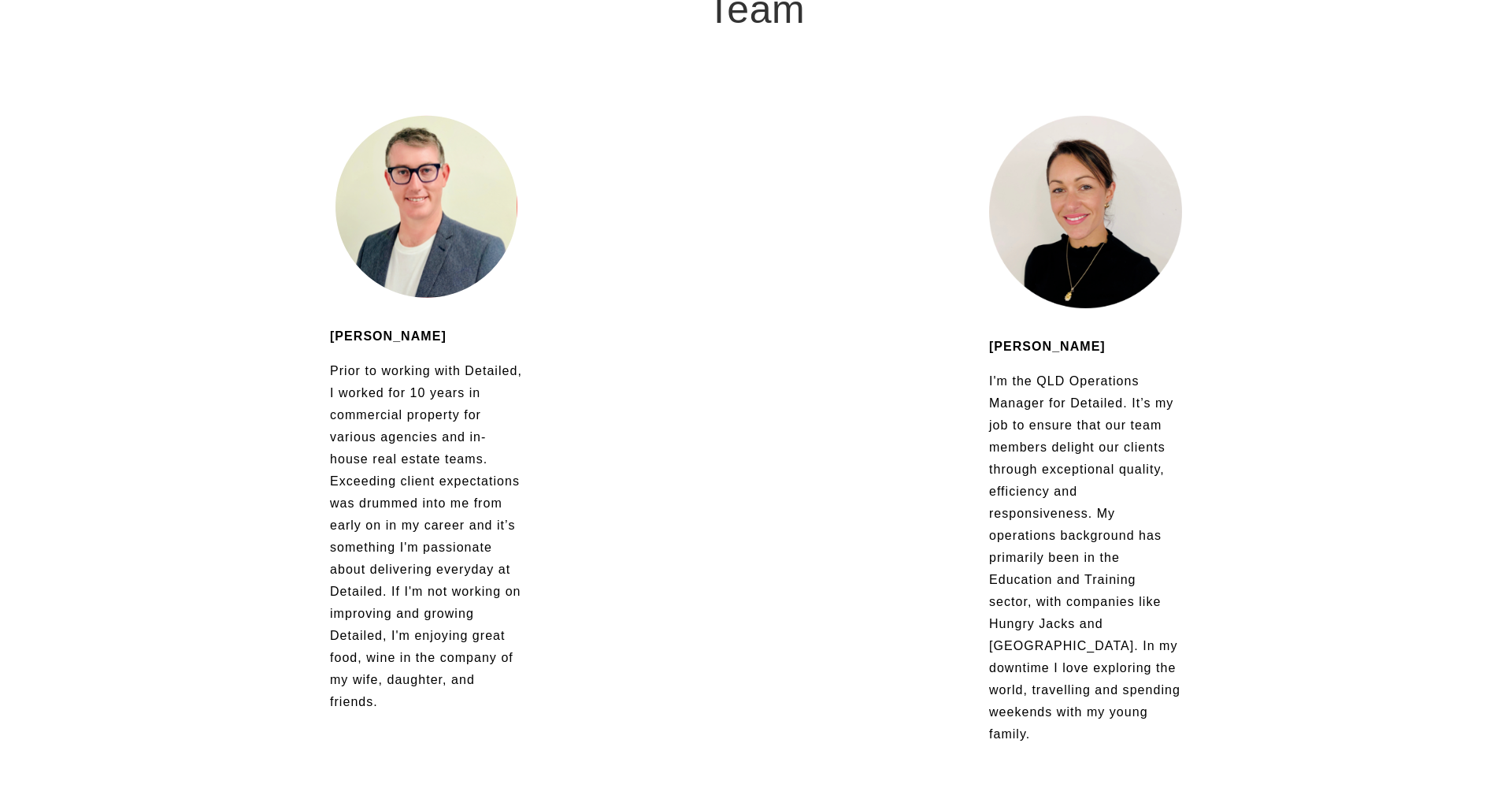
scroll to position [3017, 0]
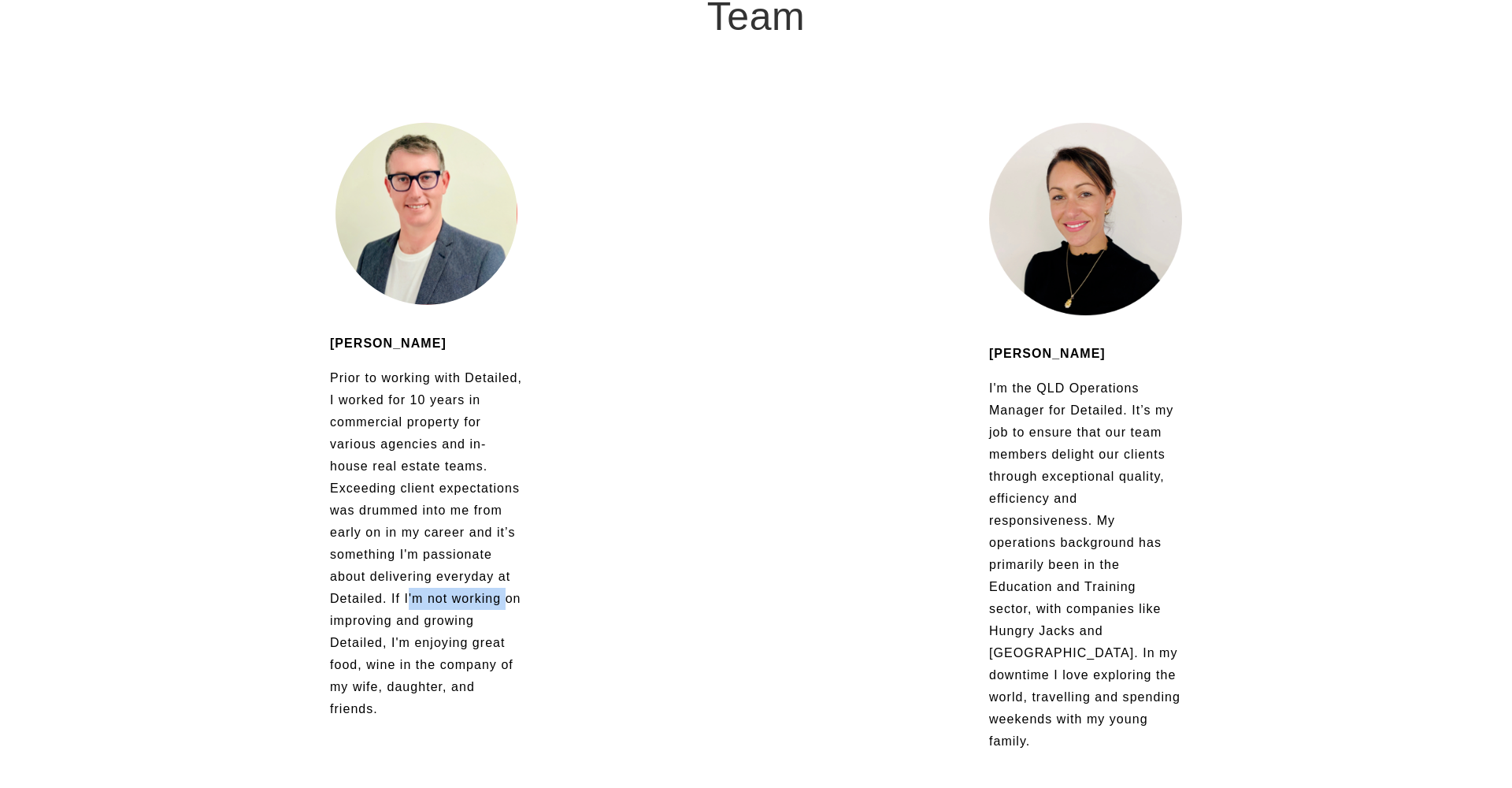
drag, startPoint x: 427, startPoint y: 594, endPoint x: 524, endPoint y: 599, distance: 97.1
click at [522, 599] on p "Prior to working with Detailed, I worked for 10 years in commercial property fo…" at bounding box center [426, 544] width 193 height 353
click at [525, 599] on div "[PERSON_NAME] Prior to working with Detailed, I worked for 10 years in commerci…" at bounding box center [426, 527] width 219 height 415
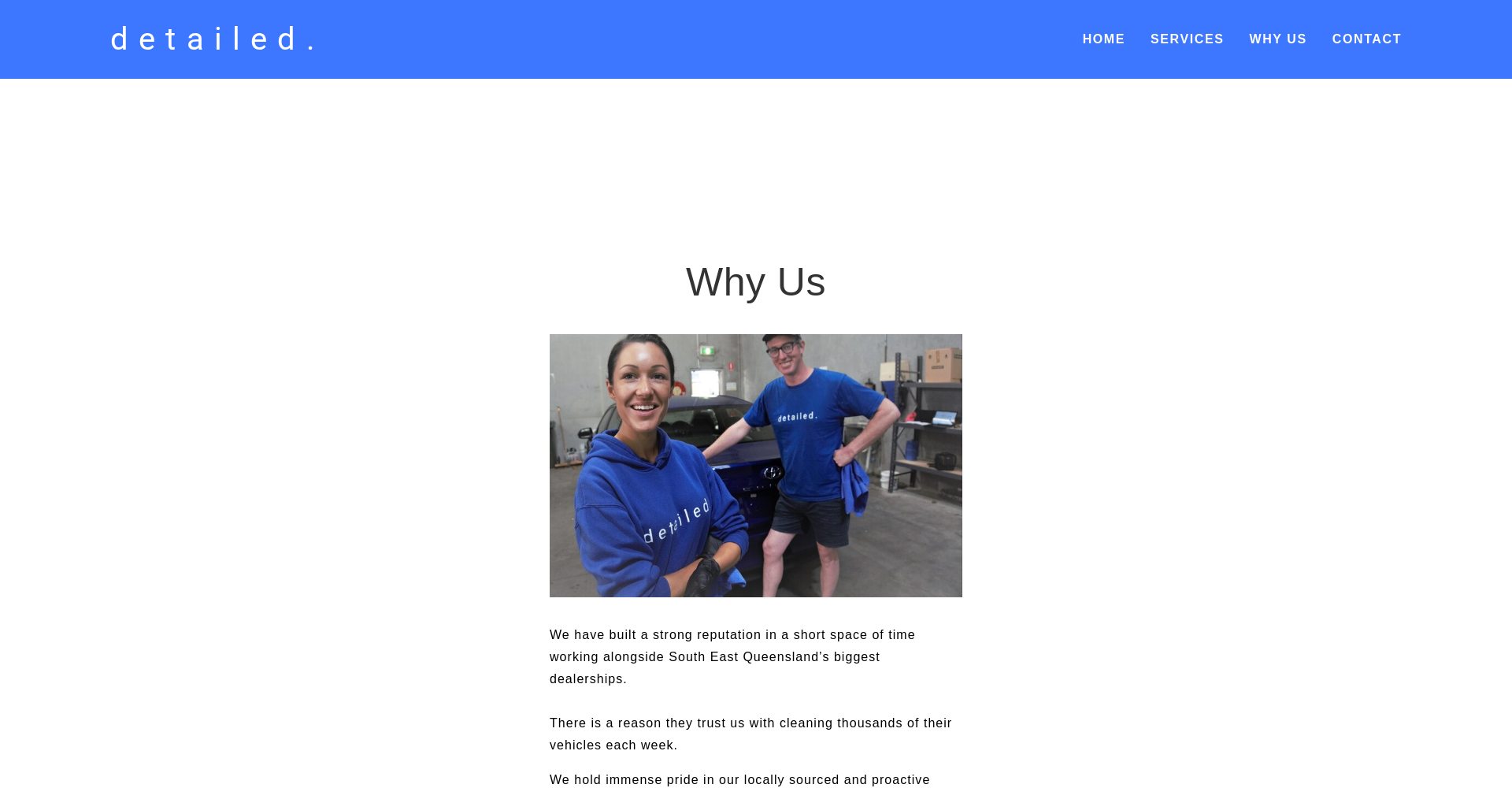
scroll to position [0, 0]
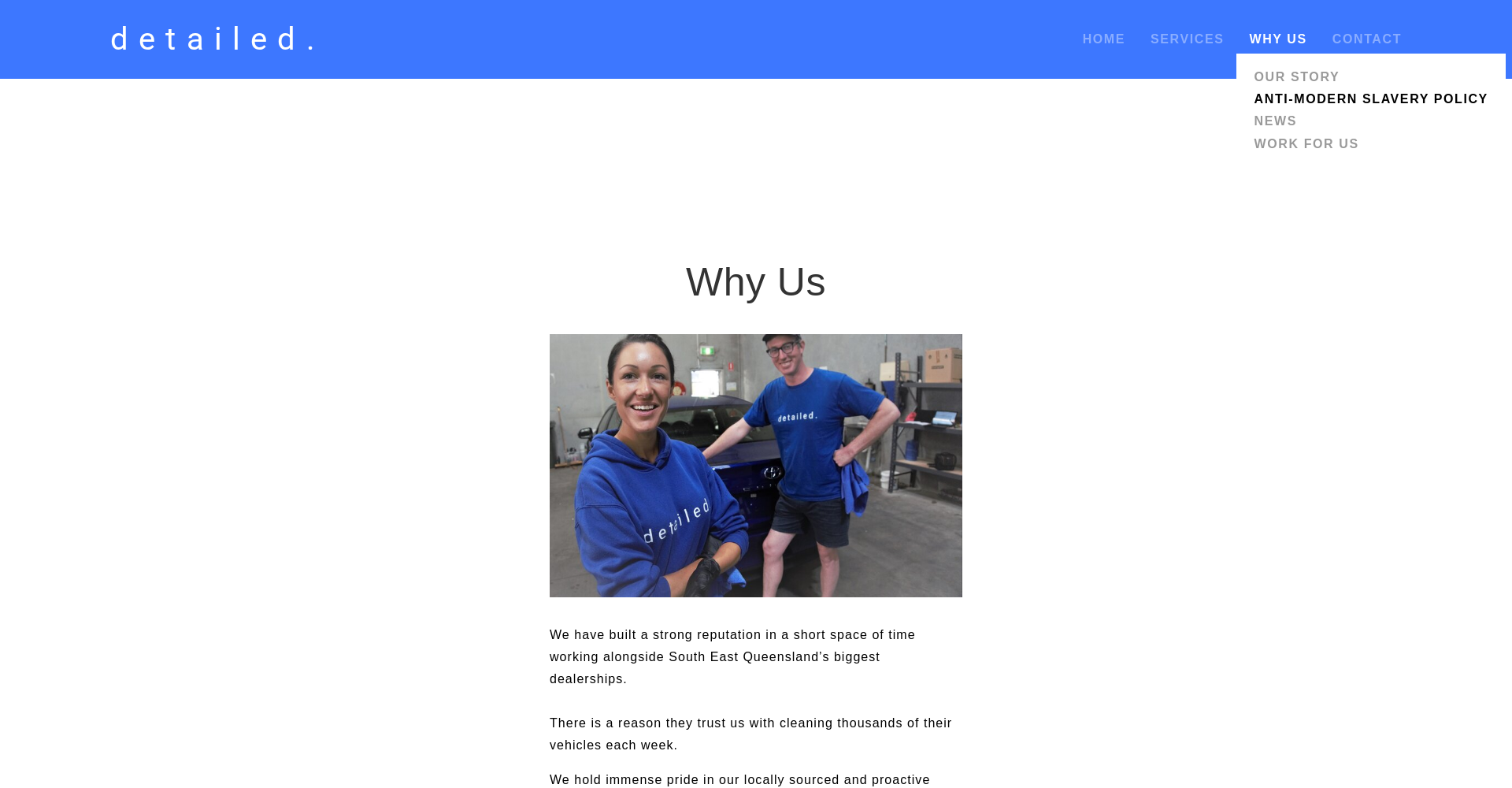
click at [1289, 107] on link "Anti-modern Slavery Policy" at bounding box center [1371, 99] width 244 height 22
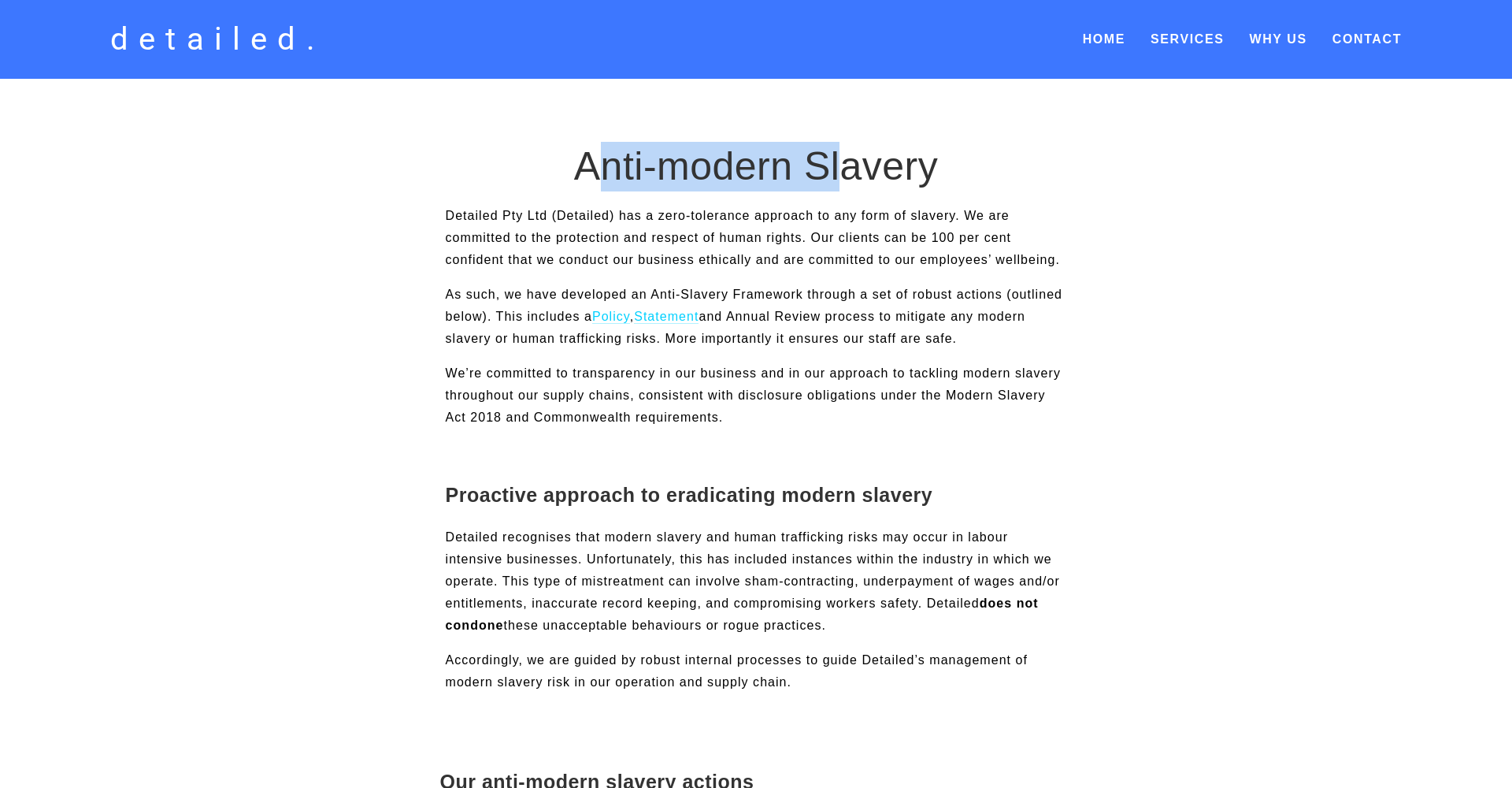
drag, startPoint x: 619, startPoint y: 156, endPoint x: 847, endPoint y: 165, distance: 228.2
click at [844, 163] on h1 "Anti-modern Slavery" at bounding box center [756, 167] width 413 height 50
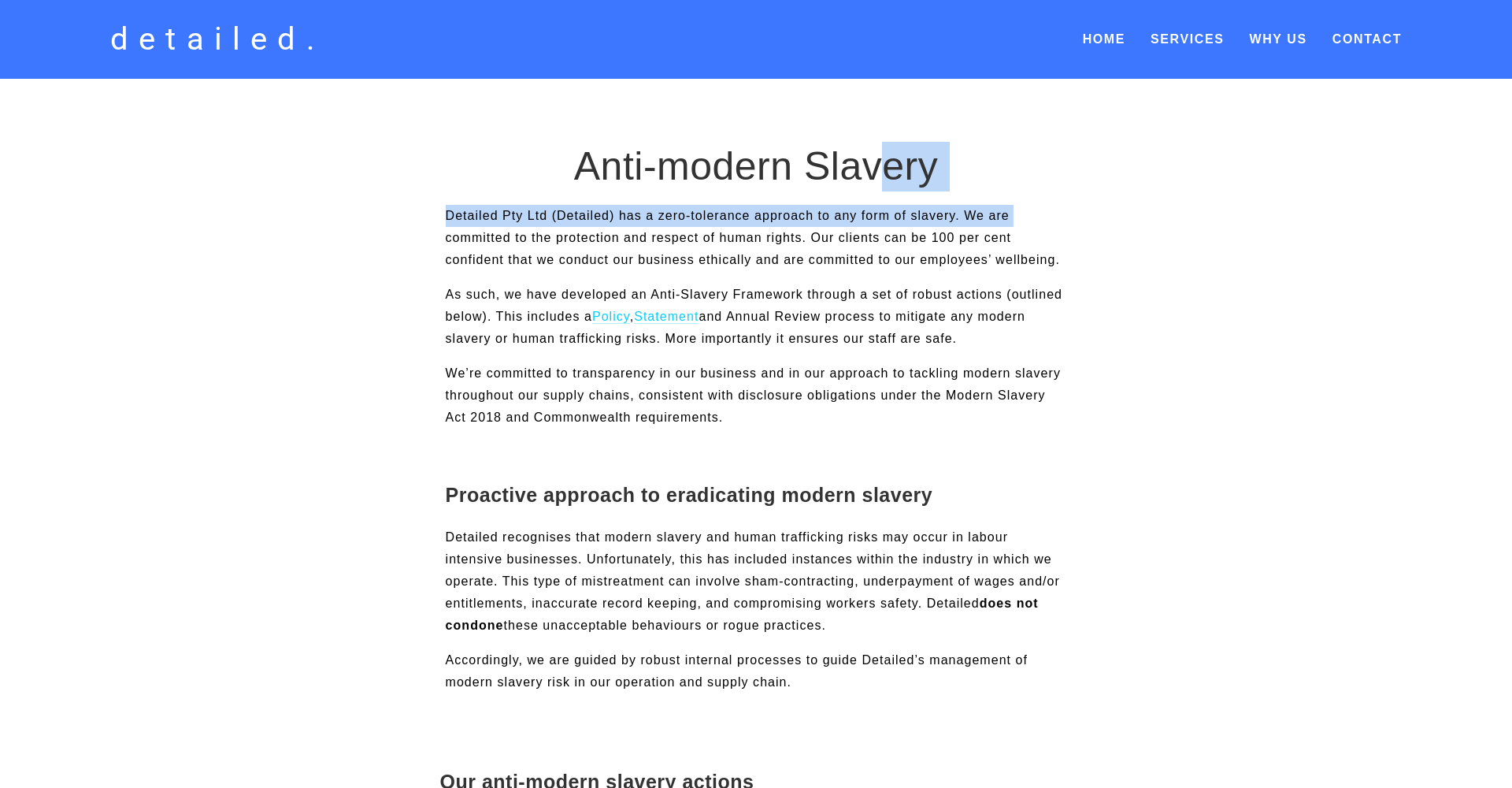
drag, startPoint x: 887, startPoint y: 175, endPoint x: 1085, endPoint y: 212, distance: 201.4
click at [1079, 211] on div "Anti-modern Slavery Detailed Pty Ltd (Detailed) has a zero-tolerance approach t…" at bounding box center [756, 745] width 1292 height 1205
click at [1088, 214] on div "Detailed Pty Ltd (Detailed) has a zero-tolerance approach to any form of slaver…" at bounding box center [756, 769] width 1319 height 1156
